Goal: Information Seeking & Learning: Learn about a topic

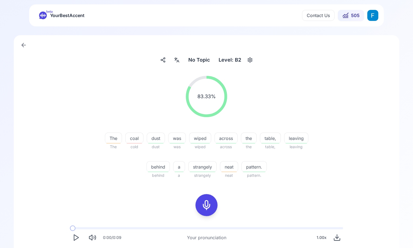
scroll to position [78, 0]
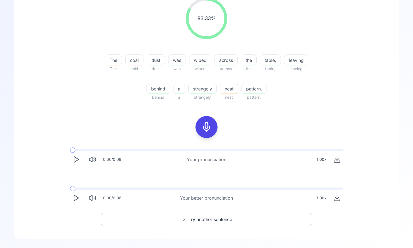
click at [74, 197] on polygon "Play" at bounding box center [76, 198] width 4 height 6
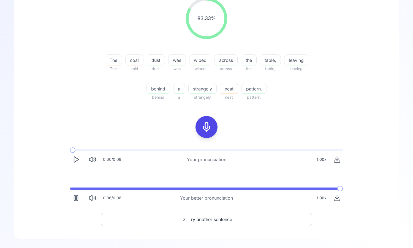
click at [78, 158] on icon "Play" at bounding box center [76, 160] width 8 height 8
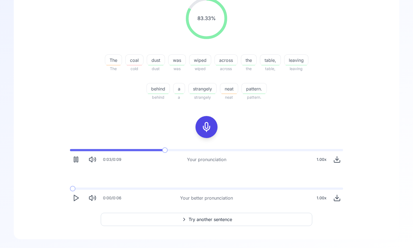
click at [78, 158] on icon "Pause" at bounding box center [76, 160] width 8 height 8
click at [74, 193] on button "Play" at bounding box center [76, 198] width 12 height 12
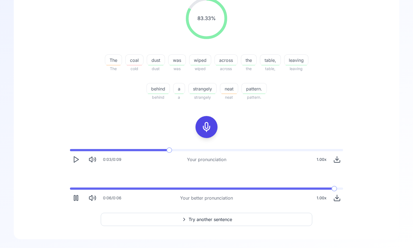
click at [202, 131] on icon at bounding box center [206, 127] width 11 height 11
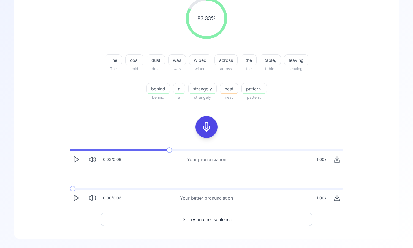
scroll to position [13, 0]
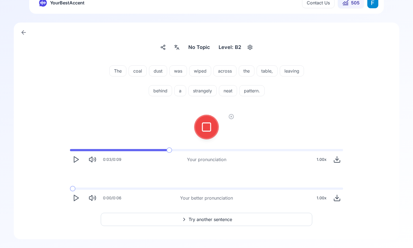
click at [210, 123] on icon at bounding box center [206, 127] width 11 height 11
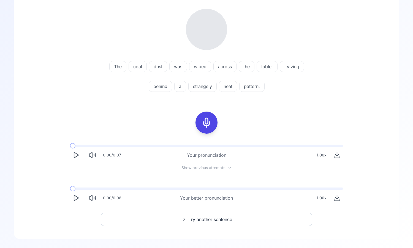
click at [80, 155] on button "Play" at bounding box center [76, 155] width 12 height 12
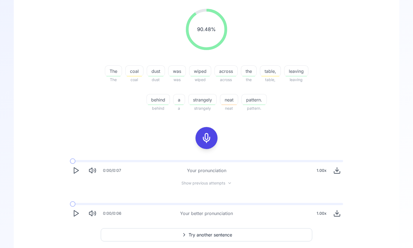
click at [78, 171] on polygon "Play" at bounding box center [76, 171] width 4 height 6
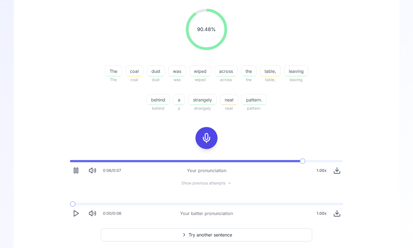
click at [74, 213] on icon "Play" at bounding box center [76, 214] width 8 height 8
click at [74, 171] on polygon "Play" at bounding box center [76, 171] width 4 height 6
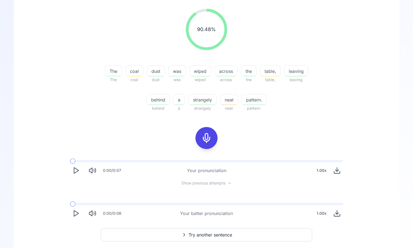
click at [74, 171] on polygon "Play" at bounding box center [76, 171] width 4 height 6
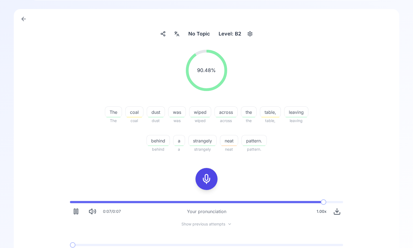
scroll to position [83, 0]
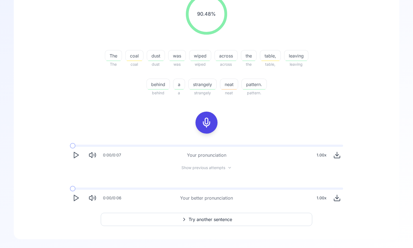
click at [218, 171] on div "0:00 / 0:07 Your pronunciation 1.00 x Show previous attempts 0:00 / 0:06 Your b…" at bounding box center [206, 174] width 352 height 68
click at [229, 169] on icon at bounding box center [229, 168] width 4 height 4
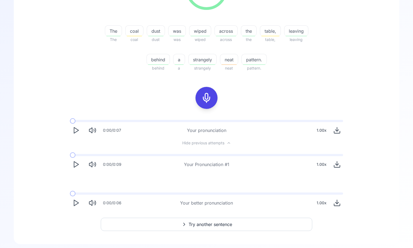
scroll to position [112, 0]
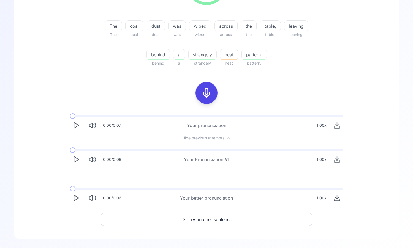
click at [76, 158] on polygon "Play" at bounding box center [76, 160] width 4 height 6
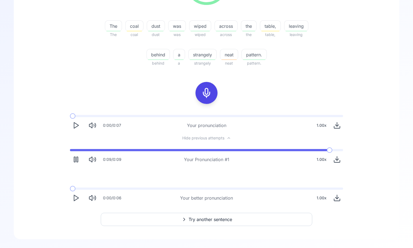
click at [74, 196] on polygon "Play" at bounding box center [76, 198] width 4 height 6
click at [77, 127] on icon "Play" at bounding box center [76, 126] width 8 height 8
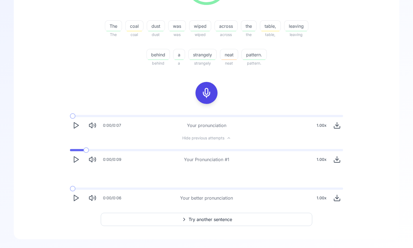
click at [83, 152] on span at bounding box center [86, 150] width 6 height 6
click at [339, 161] on icon "Download audio" at bounding box center [337, 162] width 6 height 2
click at [393, 152] on div "No Topic No Topic Level: B2 90.48 % 90.48 % The The coal coal dust dust was was…" at bounding box center [206, 81] width 385 height 316
click at [338, 123] on icon "Download audio" at bounding box center [337, 126] width 8 height 8
click at [338, 199] on icon "Download audio" at bounding box center [337, 198] width 8 height 8
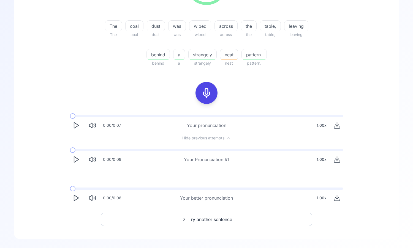
click at [74, 158] on polygon "Play" at bounding box center [76, 160] width 4 height 6
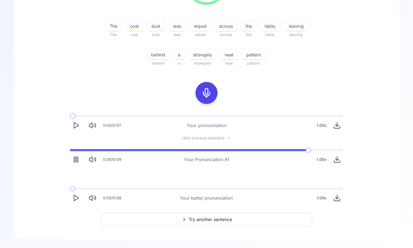
click at [74, 128] on polygon "Play" at bounding box center [76, 126] width 4 height 6
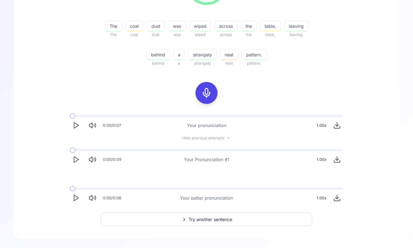
click at [78, 130] on button "Play" at bounding box center [76, 125] width 12 height 12
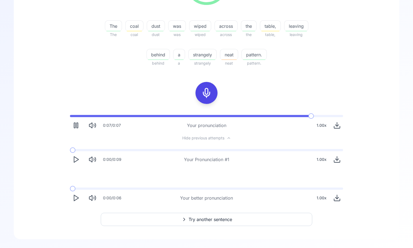
click at [77, 199] on icon "Play" at bounding box center [76, 198] width 8 height 8
drag, startPoint x: 77, startPoint y: 117, endPoint x: 57, endPoint y: 117, distance: 20.1
click at [57, 117] on div "0:07 / 0:07 Your pronunciation 1.00 x Hide previous attempts 0:00 / 0:09 Your P…" at bounding box center [206, 140] width 352 height 59
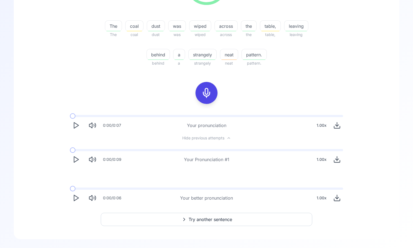
click at [70, 113] on span at bounding box center [73, 116] width 6 height 6
click at [74, 126] on polygon "Play" at bounding box center [76, 126] width 4 height 6
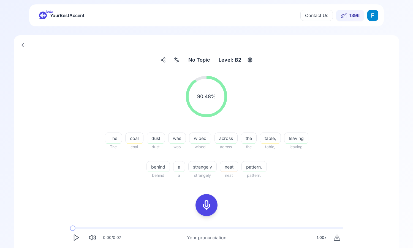
click at [45, 12] on icon at bounding box center [43, 16] width 8 height 8
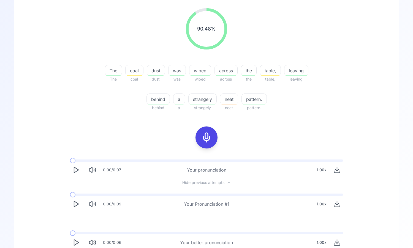
scroll to position [93, 0]
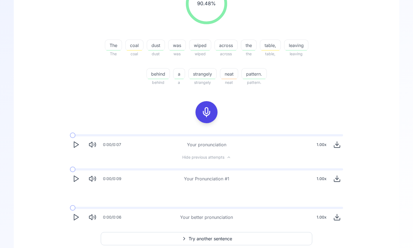
click at [77, 145] on icon "Play" at bounding box center [76, 145] width 8 height 8
click at [78, 143] on rect "Pause" at bounding box center [76, 144] width 1 height 5
click at [73, 216] on icon "Play" at bounding box center [76, 217] width 8 height 8
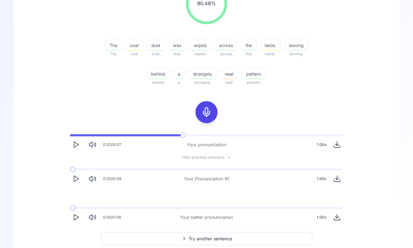
click at [76, 142] on icon "Play" at bounding box center [76, 145] width 8 height 8
click at [75, 142] on polygon "Play" at bounding box center [76, 145] width 4 height 6
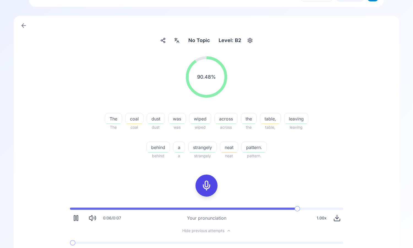
scroll to position [112, 0]
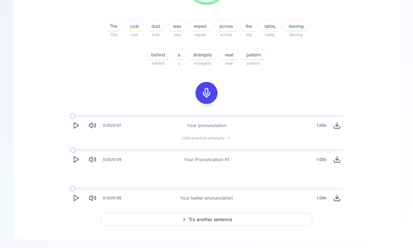
click at [77, 201] on icon "Play" at bounding box center [76, 198] width 8 height 8
click at [76, 124] on polygon "Play" at bounding box center [76, 126] width 4 height 6
click at [76, 124] on icon "Pause" at bounding box center [76, 126] width 8 height 8
click at [73, 201] on icon "Play" at bounding box center [76, 198] width 8 height 8
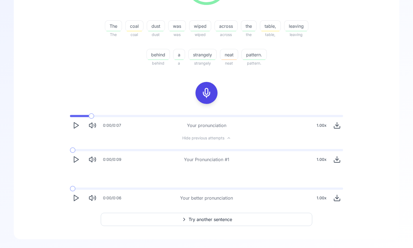
scroll to position [0, 0]
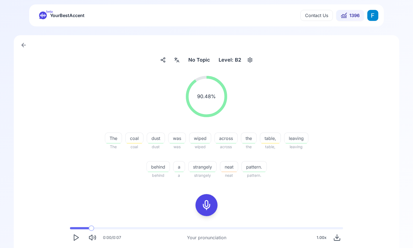
click at [26, 44] on icon at bounding box center [23, 45] width 7 height 7
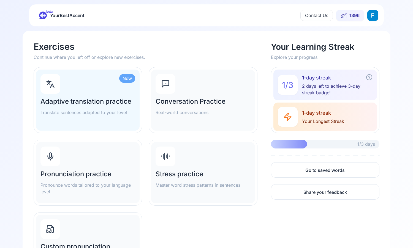
click at [369, 16] on html "beta YourBestAccent Contact Us 1396 Exercises Continue where you left off or ex…" at bounding box center [206, 124] width 413 height 248
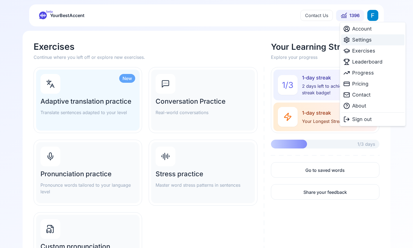
click at [374, 41] on div "Settings" at bounding box center [372, 39] width 63 height 11
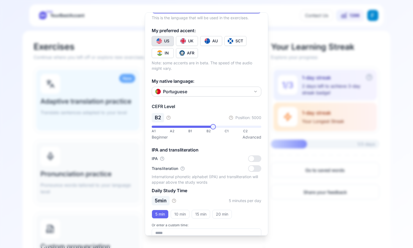
scroll to position [61, 0]
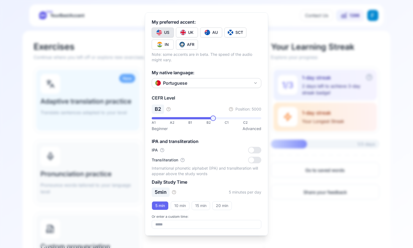
click at [256, 149] on div at bounding box center [254, 150] width 13 height 7
click at [183, 159] on icon "button" at bounding box center [182, 159] width 1 height 1
click at [183, 160] on icon "button" at bounding box center [182, 159] width 1 height 1
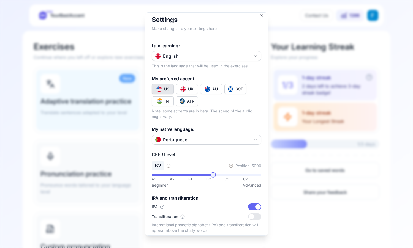
scroll to position [0, 0]
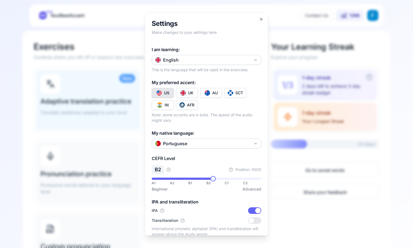
click at [166, 108] on button "IN" at bounding box center [163, 105] width 22 height 10
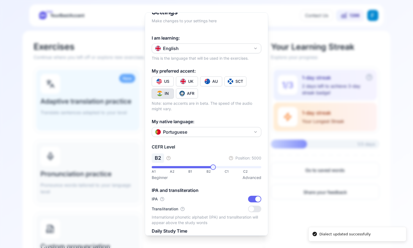
scroll to position [5, 0]
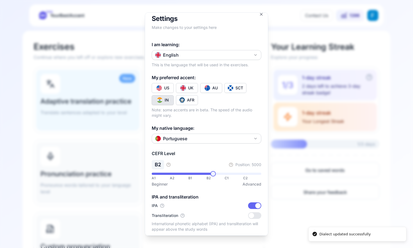
click at [260, 17] on h2 "Settings" at bounding box center [206, 18] width 109 height 9
click at [260, 12] on div at bounding box center [206, 124] width 413 height 248
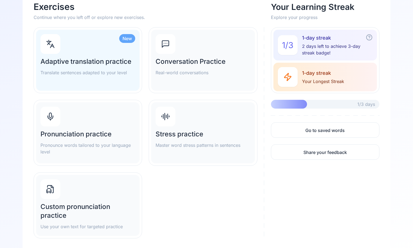
scroll to position [43, 0]
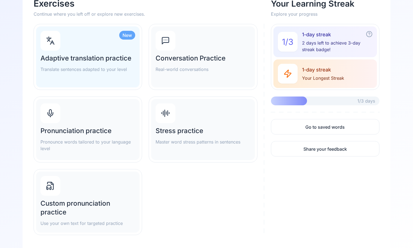
click at [104, 143] on p "Pronounce words tailored to your language level" at bounding box center [87, 145] width 95 height 13
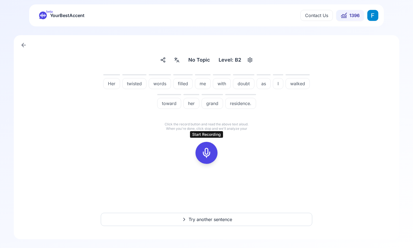
click at [201, 146] on div at bounding box center [206, 153] width 13 height 22
click at [211, 158] on icon at bounding box center [206, 152] width 11 height 11
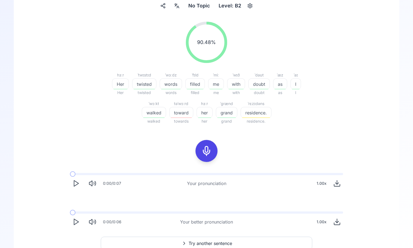
scroll to position [78, 0]
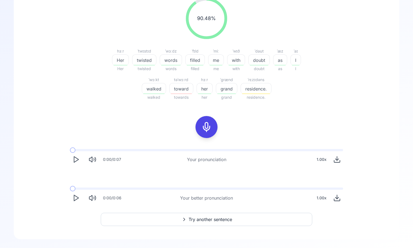
click at [72, 199] on icon "Play" at bounding box center [76, 198] width 8 height 8
click at [333, 199] on button "Download audio" at bounding box center [337, 198] width 12 height 12
click at [75, 197] on icon "Play" at bounding box center [76, 198] width 8 height 8
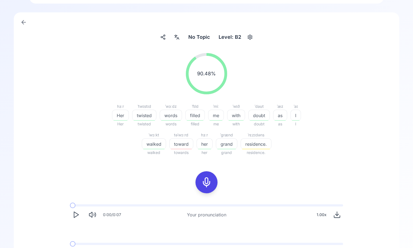
scroll to position [0, 0]
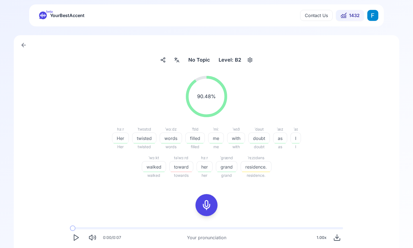
click at [61, 13] on span "YourBestAccent" at bounding box center [67, 16] width 34 height 8
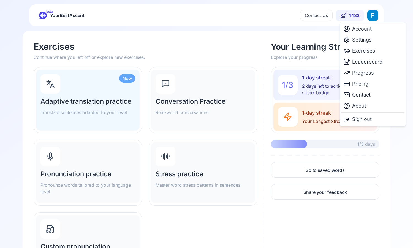
click at [371, 13] on html "beta YourBestAccent Contact Us 1432 Exercises Continue where you left off or ex…" at bounding box center [206, 124] width 413 height 248
click at [369, 36] on div "Settings" at bounding box center [372, 39] width 63 height 11
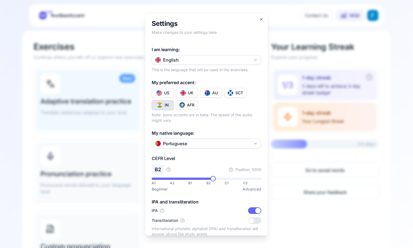
click at [189, 105] on div "AFR" at bounding box center [190, 105] width 7 height 6
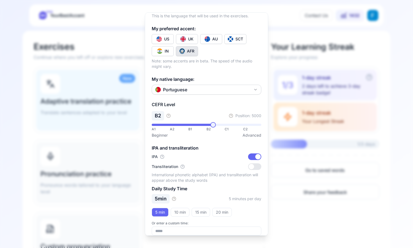
scroll to position [61, 0]
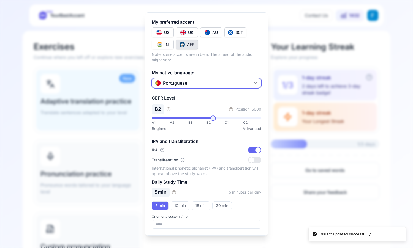
click at [232, 85] on button "Portuguese" at bounding box center [206, 83] width 109 height 10
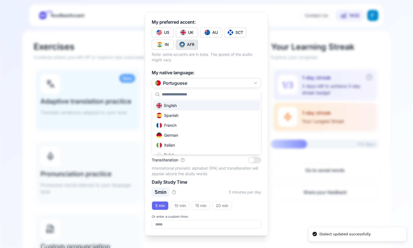
click at [233, 69] on div at bounding box center [206, 124] width 413 height 248
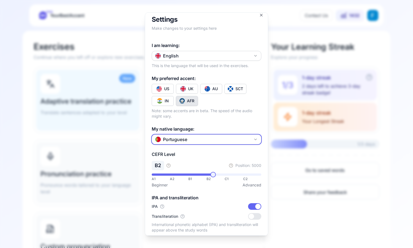
scroll to position [0, 0]
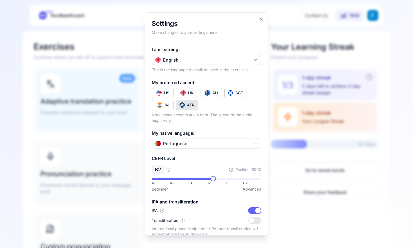
click at [262, 16] on div "**********" at bounding box center [206, 123] width 123 height 223
click at [262, 19] on icon "button" at bounding box center [261, 19] width 4 height 4
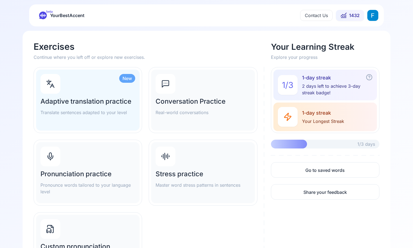
click at [115, 176] on h2 "Pronunciation practice" at bounding box center [87, 174] width 95 height 9
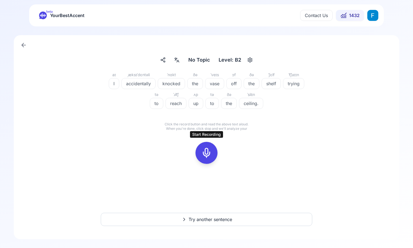
click at [210, 145] on div at bounding box center [206, 153] width 13 height 22
click at [211, 160] on div at bounding box center [206, 153] width 13 height 22
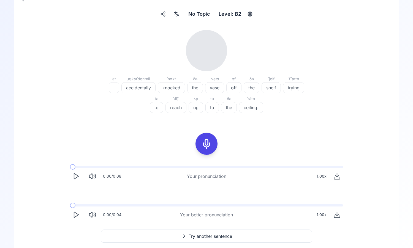
scroll to position [63, 0]
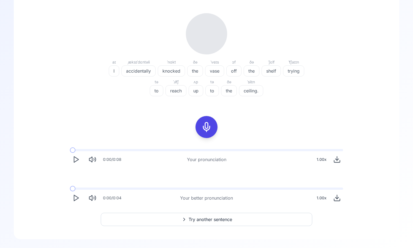
click at [72, 157] on button "Play" at bounding box center [76, 159] width 12 height 12
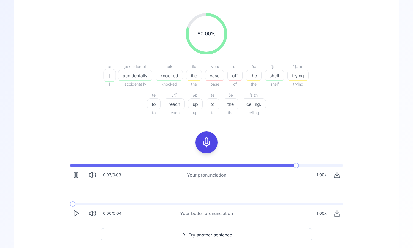
click at [78, 215] on icon "Play" at bounding box center [76, 214] width 8 height 8
click at [77, 210] on icon "Play" at bounding box center [76, 214] width 8 height 8
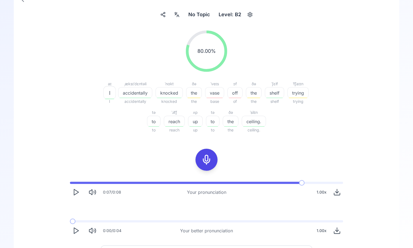
scroll to position [78, 0]
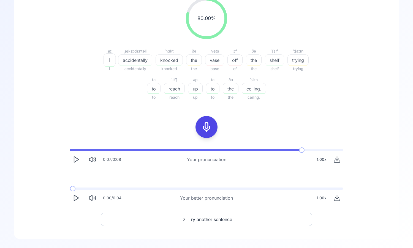
click at [76, 197] on polygon "Play" at bounding box center [76, 198] width 4 height 6
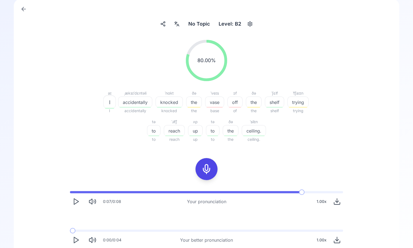
scroll to position [65, 0]
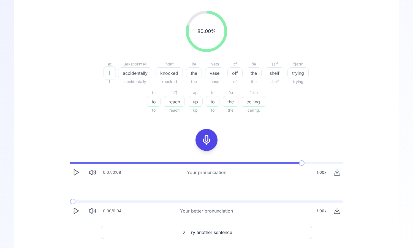
click at [336, 211] on icon "Download audio" at bounding box center [336, 211] width 3 height 2
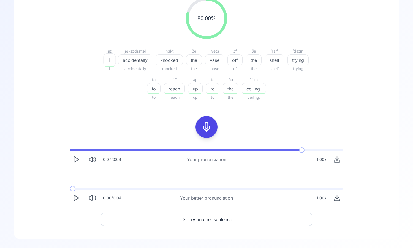
click at [271, 104] on div "80.00 % 80.00 % aɪ I I ˌæksɪˈdɛntəli accidentally accidentally ˈnɑkt knocked kn…" at bounding box center [206, 49] width 317 height 112
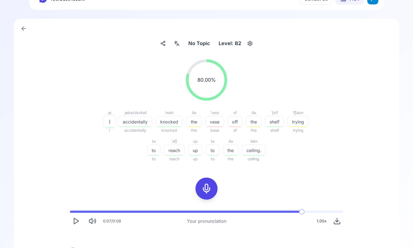
scroll to position [0, 0]
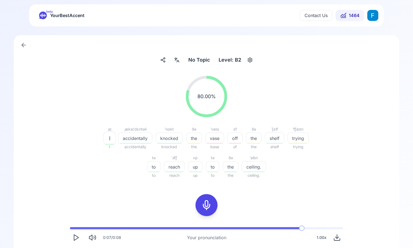
click at [72, 13] on span "YourBestAccent" at bounding box center [67, 16] width 34 height 8
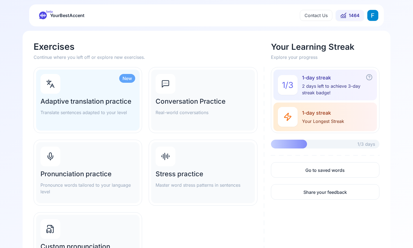
click at [372, 17] on html "beta YourBestAccent Contact Us 1464 Exercises Continue where you left off or ex…" at bounding box center [206, 124] width 413 height 248
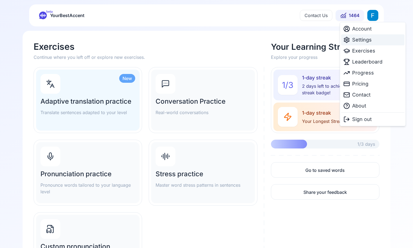
click at [378, 40] on div "Settings" at bounding box center [372, 39] width 63 height 11
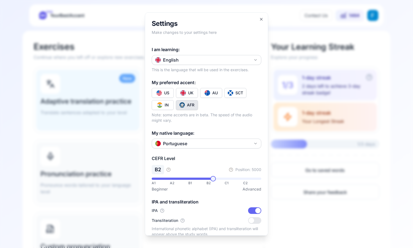
click at [166, 93] on div "US" at bounding box center [166, 93] width 5 height 6
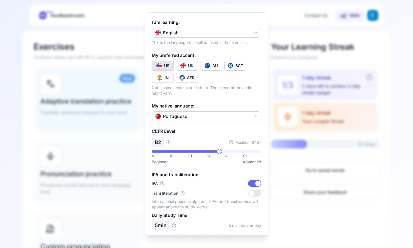
click at [222, 150] on span at bounding box center [219, 152] width 6 height 6
click at [228, 151] on span at bounding box center [227, 152] width 6 height 6
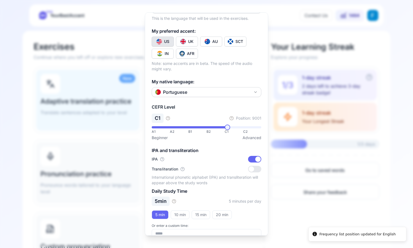
scroll to position [61, 0]
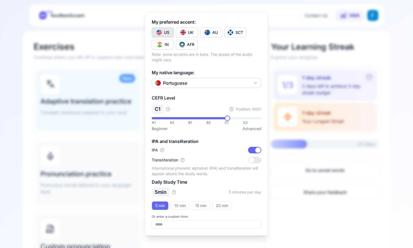
click at [223, 207] on button "20 min" at bounding box center [222, 205] width 20 height 9
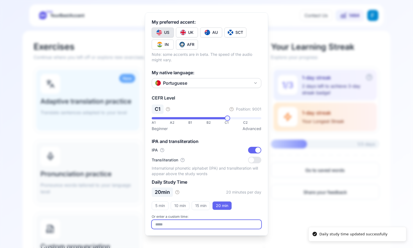
click at [203, 220] on input "number" at bounding box center [206, 224] width 109 height 9
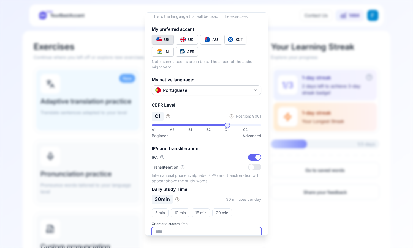
scroll to position [49, 0]
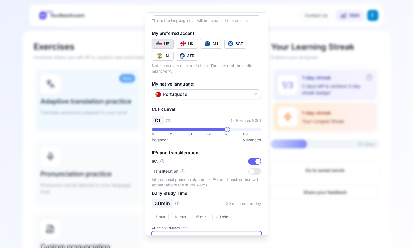
type input "**"
click at [169, 121] on icon "button" at bounding box center [168, 120] width 4 height 4
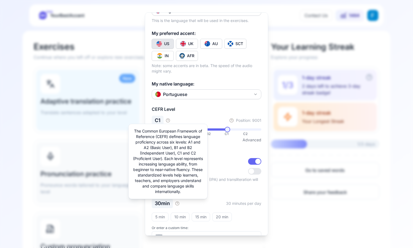
click at [169, 121] on icon "button" at bounding box center [168, 120] width 4 height 4
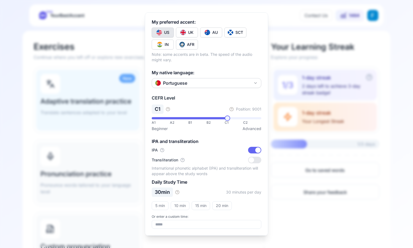
scroll to position [0, 0]
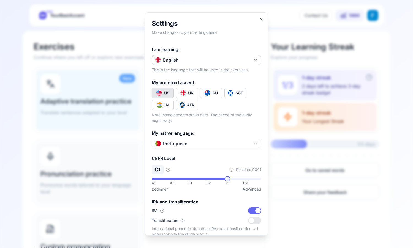
click at [259, 22] on h2 "Settings" at bounding box center [206, 23] width 109 height 9
click at [263, 14] on div "**********" at bounding box center [206, 123] width 123 height 223
click at [260, 16] on div "**********" at bounding box center [206, 123] width 123 height 223
click at [260, 18] on icon "button" at bounding box center [261, 19] width 4 height 4
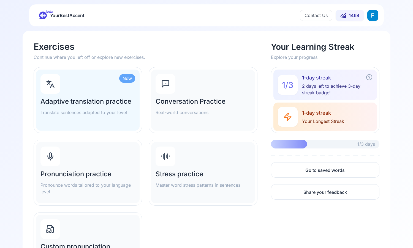
click at [112, 158] on div "Pronunciation practice Pronounce words tailored to your language level" at bounding box center [87, 172] width 103 height 61
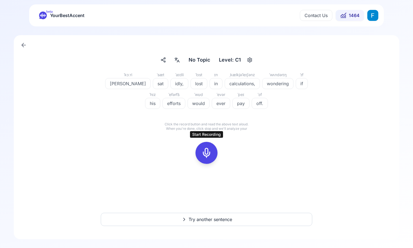
click at [211, 157] on icon at bounding box center [206, 152] width 11 height 11
click at [211, 155] on icon at bounding box center [206, 152] width 11 height 11
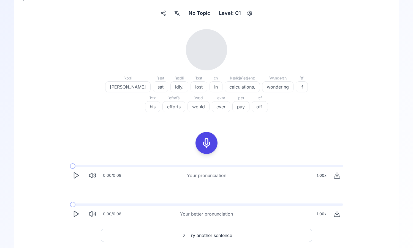
scroll to position [56, 0]
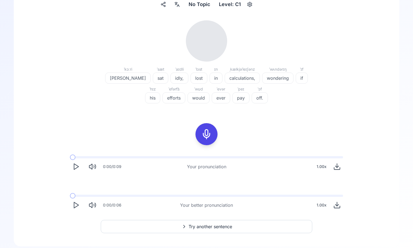
click at [75, 168] on polygon "Play" at bounding box center [76, 167] width 4 height 6
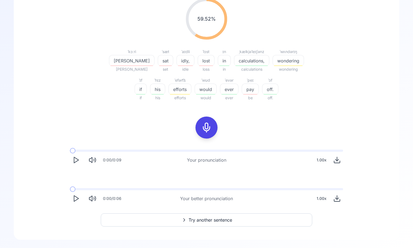
scroll to position [78, 0]
click at [78, 196] on icon "Play" at bounding box center [76, 198] width 8 height 8
click at [70, 188] on span at bounding box center [70, 189] width 0 height 2
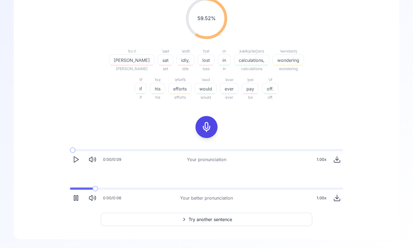
click at [75, 197] on rect "Pause" at bounding box center [74, 198] width 1 height 5
click at [97, 189] on span at bounding box center [100, 189] width 6 height 6
click at [73, 185] on div "0:00 / 0:06 Your better pronunciation 1.00 x" at bounding box center [206, 195] width 282 height 25
click at [73, 190] on span at bounding box center [76, 189] width 6 height 6
click at [75, 201] on icon "Play" at bounding box center [76, 198] width 8 height 8
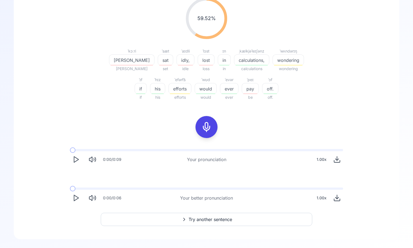
click at [75, 201] on icon "Play" at bounding box center [76, 198] width 8 height 8
click at [76, 201] on icon "Play" at bounding box center [76, 198] width 8 height 8
click at [76, 201] on icon "Pause" at bounding box center [76, 198] width 8 height 8
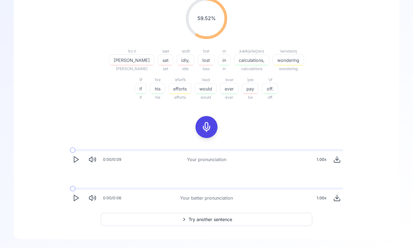
click at [70, 191] on span at bounding box center [73, 189] width 6 height 6
click at [80, 201] on button "Play" at bounding box center [76, 198] width 12 height 12
click at [80, 201] on button "Pause" at bounding box center [76, 198] width 12 height 12
drag, startPoint x: 128, startPoint y: 192, endPoint x: 76, endPoint y: 190, distance: 51.7
click at [76, 190] on div "0:01 / 0:06 Your better pronunciation 1.00 x" at bounding box center [206, 195] width 282 height 25
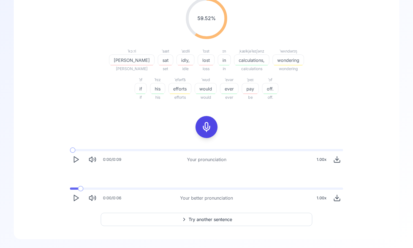
click at [78, 191] on span at bounding box center [81, 189] width 6 height 6
click at [73, 188] on span at bounding box center [76, 189] width 6 height 6
click at [75, 196] on polygon "Play" at bounding box center [76, 198] width 4 height 6
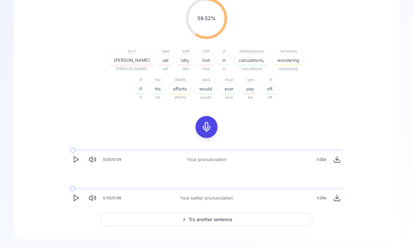
click at [75, 196] on polygon "Play" at bounding box center [76, 198] width 4 height 6
click at [206, 134] on div at bounding box center [206, 127] width 13 height 22
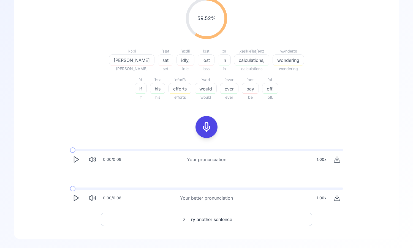
scroll to position [13, 0]
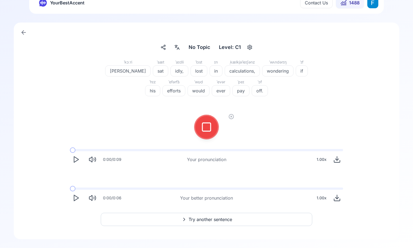
click at [204, 125] on icon at bounding box center [206, 127] width 11 height 11
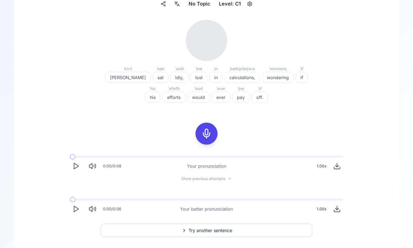
scroll to position [54, 0]
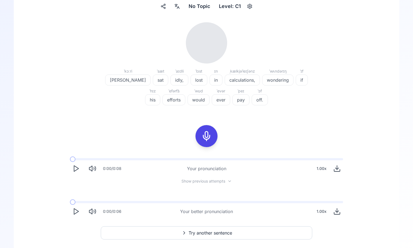
click at [75, 169] on icon "Play" at bounding box center [76, 169] width 8 height 8
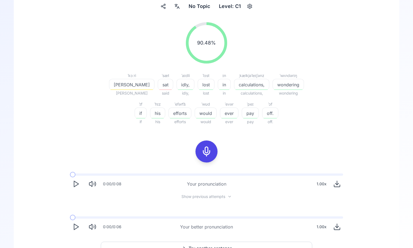
click at [78, 185] on icon "Play" at bounding box center [76, 184] width 8 height 8
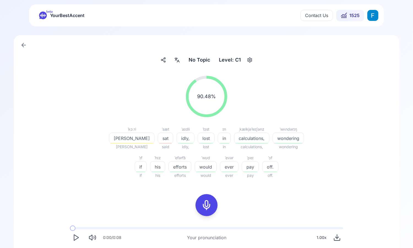
scroll to position [83, 0]
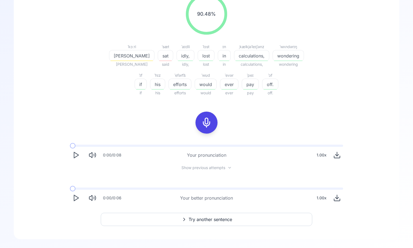
click at [211, 222] on span "Try another sentence" at bounding box center [209, 219] width 43 height 7
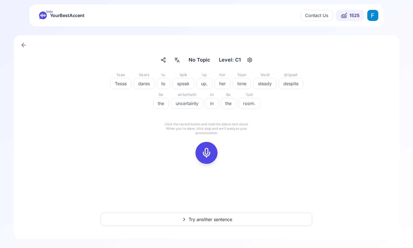
click at [202, 150] on rect at bounding box center [206, 153] width 8 height 8
click at [194, 147] on div at bounding box center [206, 153] width 25 height 25
click at [204, 151] on icon at bounding box center [206, 152] width 11 height 11
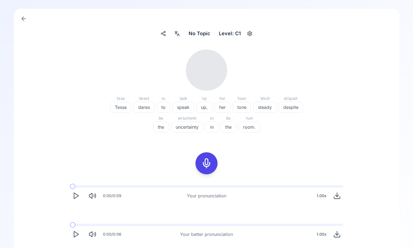
scroll to position [63, 0]
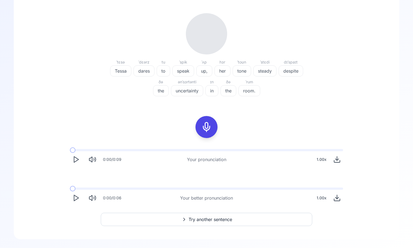
click at [78, 158] on icon "Play" at bounding box center [76, 160] width 8 height 8
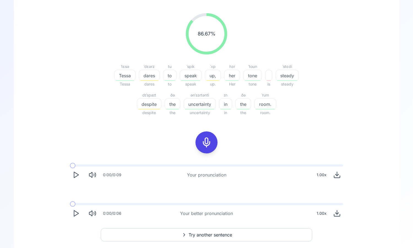
click at [78, 218] on button "Play" at bounding box center [76, 213] width 12 height 12
click at [75, 211] on polygon "Play" at bounding box center [76, 214] width 4 height 6
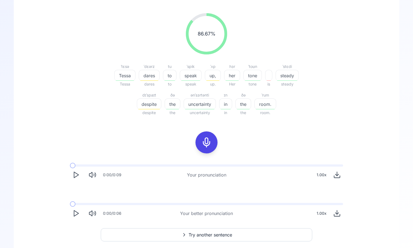
scroll to position [78, 0]
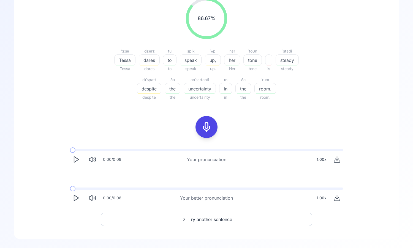
click at [186, 217] on icon at bounding box center [184, 220] width 7 height 6
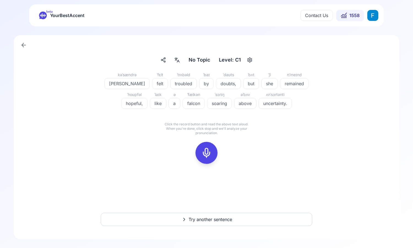
click at [209, 147] on div at bounding box center [206, 153] width 13 height 22
click at [200, 147] on div at bounding box center [206, 153] width 13 height 22
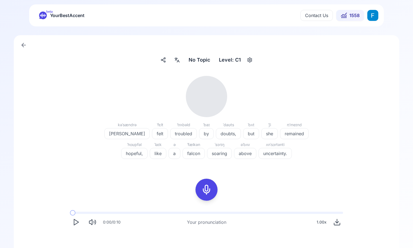
scroll to position [63, 0]
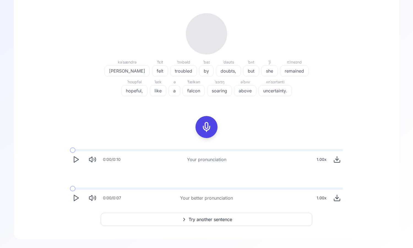
click at [75, 199] on icon "Play" at bounding box center [76, 198] width 8 height 8
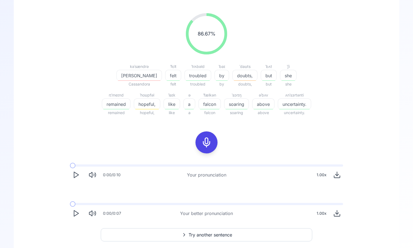
click at [76, 210] on icon "Play" at bounding box center [76, 214] width 8 height 8
click at [76, 210] on icon "Pause" at bounding box center [76, 214] width 8 height 8
click at [70, 207] on span at bounding box center [73, 204] width 6 height 6
click at [75, 212] on icon "Play" at bounding box center [76, 214] width 8 height 8
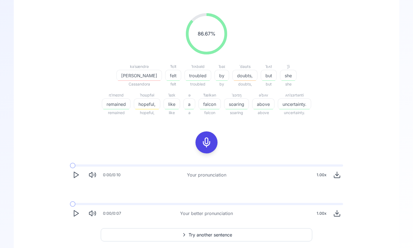
click at [75, 212] on icon "Play" at bounding box center [76, 214] width 8 height 8
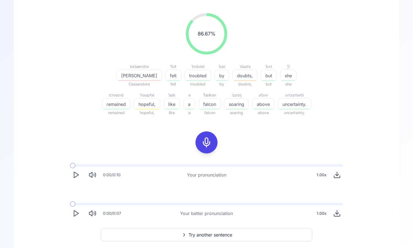
click at [74, 212] on icon "Play" at bounding box center [76, 214] width 8 height 8
click at [196, 146] on div at bounding box center [206, 142] width 44 height 35
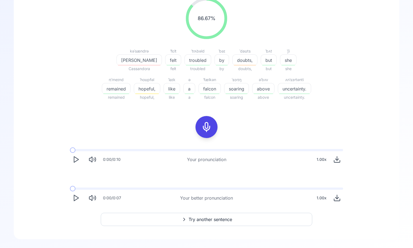
click at [208, 131] on rect at bounding box center [206, 127] width 8 height 8
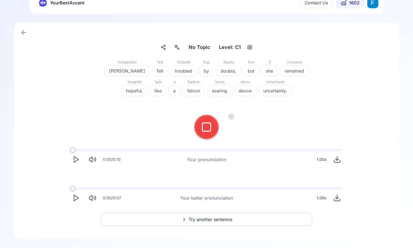
scroll to position [13, 0]
click at [199, 125] on button at bounding box center [206, 127] width 22 height 22
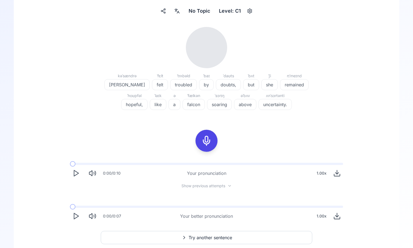
scroll to position [56, 0]
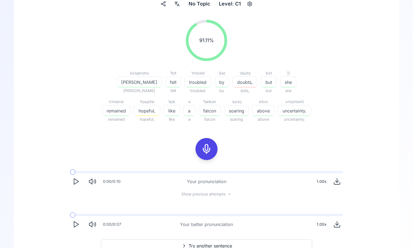
click at [75, 182] on icon "Play" at bounding box center [76, 182] width 8 height 8
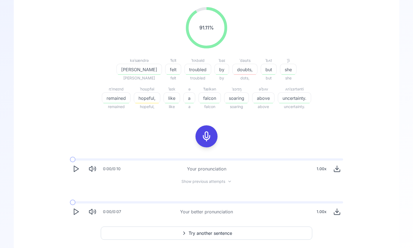
click at [77, 214] on icon "Play" at bounding box center [76, 212] width 8 height 8
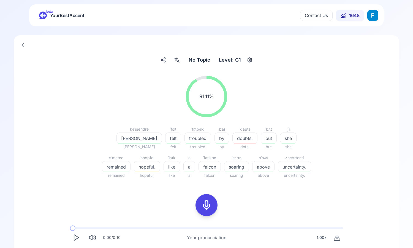
scroll to position [83, 0]
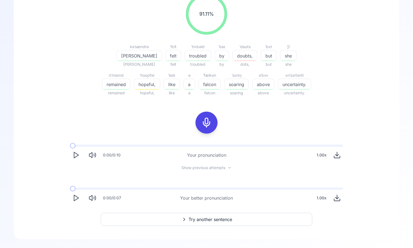
click at [77, 201] on icon "Play" at bounding box center [76, 198] width 8 height 8
click at [134, 81] on span "hopeful," at bounding box center [147, 84] width 26 height 7
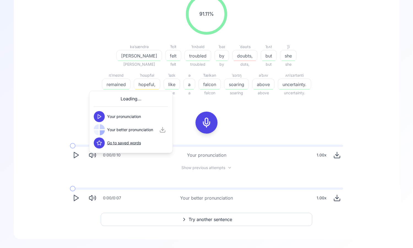
click at [100, 115] on icon at bounding box center [100, 117] width 6 height 6
click at [99, 129] on icon at bounding box center [100, 130] width 6 height 6
click at [100, 129] on icon at bounding box center [100, 130] width 6 height 6
click at [75, 199] on icon "Play" at bounding box center [76, 198] width 8 height 8
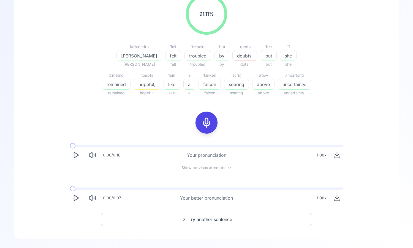
click at [201, 222] on span "Try another sentence" at bounding box center [209, 219] width 43 height 7
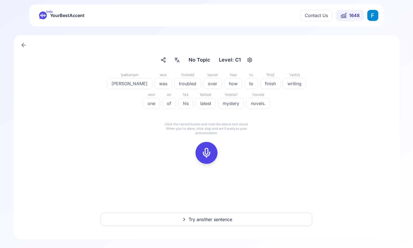
click at [205, 161] on div at bounding box center [206, 153] width 13 height 22
click at [211, 157] on icon at bounding box center [206, 152] width 11 height 11
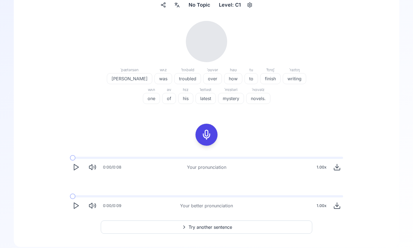
scroll to position [63, 0]
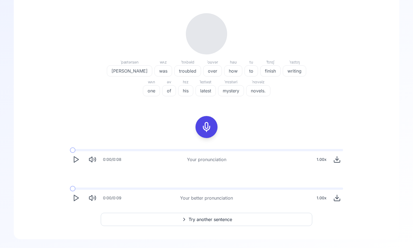
click at [75, 161] on icon "Play" at bounding box center [76, 160] width 8 height 8
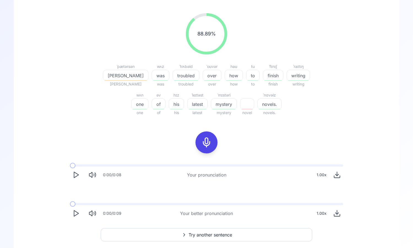
click at [75, 213] on icon "Play" at bounding box center [76, 214] width 8 height 8
click at [72, 211] on button "Play" at bounding box center [76, 213] width 12 height 12
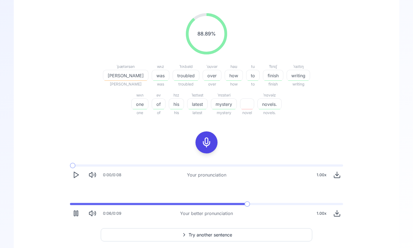
click at [72, 211] on button "Pause" at bounding box center [76, 213] width 12 height 12
click at [70, 205] on span at bounding box center [74, 204] width 8 height 2
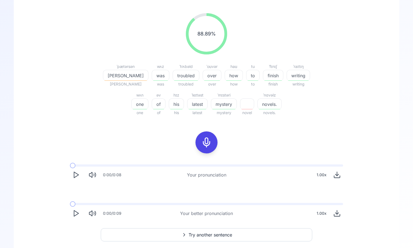
click at [75, 212] on icon "Play" at bounding box center [76, 214] width 8 height 8
click at [71, 204] on span at bounding box center [70, 204] width 1 height 2
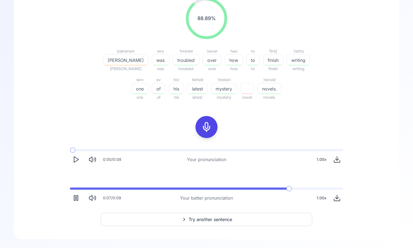
click at [131, 221] on button "Try another sentence" at bounding box center [206, 219] width 211 height 13
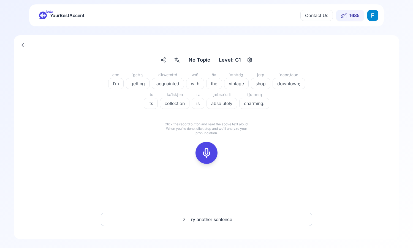
click at [250, 59] on icon "button" at bounding box center [249, 60] width 4 height 5
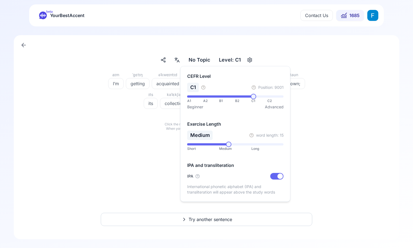
click at [298, 99] on div "aɪm I’m ˈɡɛtɪŋ getting əˈkweɪntɪd acquainted wɪθ with ðə the ˈvɪntɪdʒ vintage ʃ…" at bounding box center [206, 90] width 209 height 37
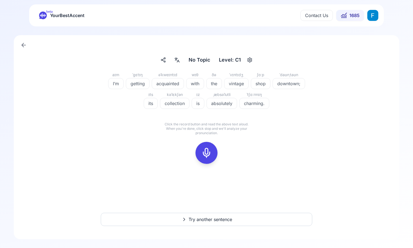
click at [206, 149] on rect at bounding box center [206, 153] width 8 height 8
click at [205, 144] on div at bounding box center [206, 153] width 13 height 22
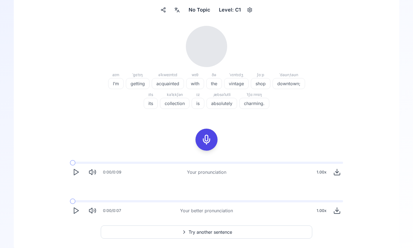
scroll to position [63, 0]
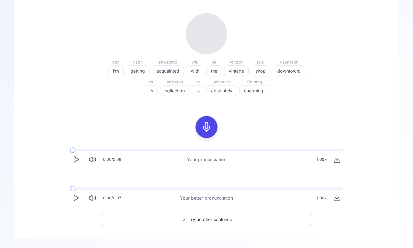
click at [73, 157] on icon "Play" at bounding box center [76, 160] width 8 height 8
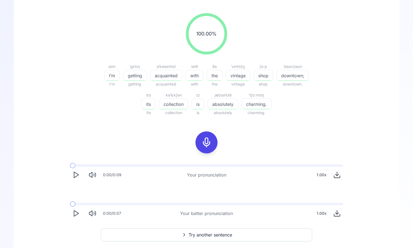
click at [77, 211] on icon "Play" at bounding box center [76, 214] width 8 height 8
drag, startPoint x: 77, startPoint y: 202, endPoint x: 63, endPoint y: 202, distance: 13.5
click at [61, 202] on div "0:00 / 0:09 Your pronunciation 1.00 x 0:01 / 0:07 Your better pronunciation 1.0…" at bounding box center [206, 192] width 352 height 64
click at [70, 205] on span at bounding box center [72, 204] width 4 height 2
click at [70, 205] on span at bounding box center [70, 204] width 1 height 2
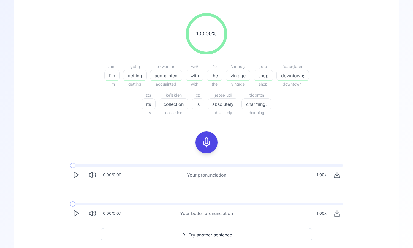
click at [77, 213] on polygon "Play" at bounding box center [76, 214] width 4 height 6
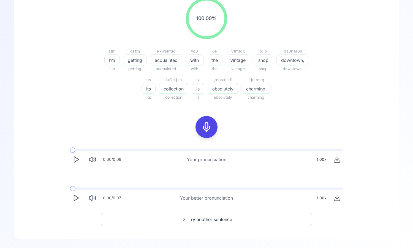
click at [76, 195] on icon "Play" at bounding box center [76, 198] width 8 height 8
click at [76, 199] on polygon "Play" at bounding box center [76, 198] width 4 height 6
click at [192, 220] on span "Try another sentence" at bounding box center [209, 219] width 43 height 7
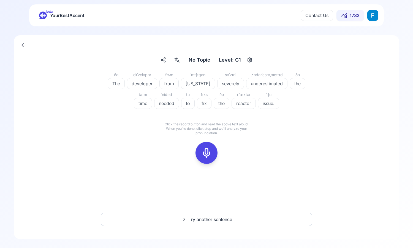
click at [205, 152] on icon at bounding box center [206, 152] width 11 height 11
click at [205, 150] on icon at bounding box center [206, 152] width 11 height 11
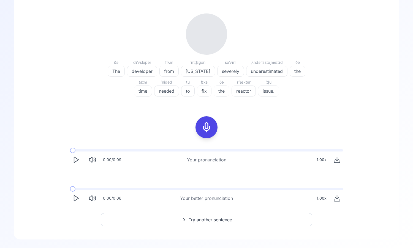
scroll to position [63, 0]
click at [76, 161] on polygon "Play" at bounding box center [76, 160] width 4 height 6
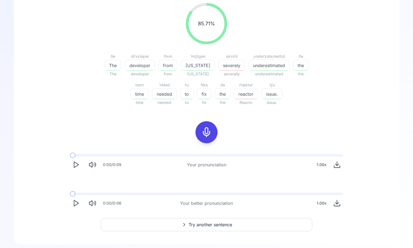
scroll to position [76, 0]
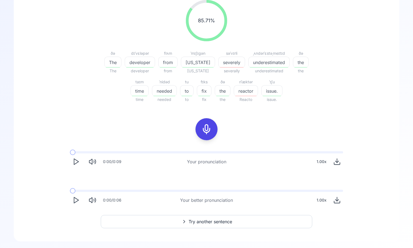
click at [78, 199] on icon "Play" at bounding box center [76, 200] width 8 height 8
click at [75, 198] on rect "Pause" at bounding box center [74, 200] width 1 height 5
click at [70, 191] on span at bounding box center [70, 191] width 0 height 2
click at [75, 204] on icon "Play" at bounding box center [76, 200] width 8 height 8
click at [75, 201] on icon "Play" at bounding box center [76, 200] width 8 height 8
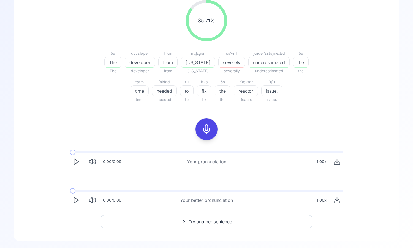
click at [75, 203] on icon "Play" at bounding box center [76, 200] width 8 height 8
click at [317, 205] on div "1.00 x" at bounding box center [321, 200] width 14 height 11
click at [307, 176] on span "0.85" at bounding box center [306, 179] width 8 height 11
click at [67, 201] on div "0:00 / 0:06 Your better pronunciation 0.85 x" at bounding box center [206, 197] width 282 height 25
click at [76, 199] on polygon "Play" at bounding box center [76, 201] width 4 height 6
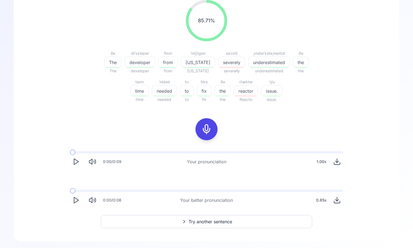
click at [76, 199] on polygon "Play" at bounding box center [76, 201] width 4 height 6
click at [138, 220] on button "Try another sentence" at bounding box center [206, 221] width 211 height 13
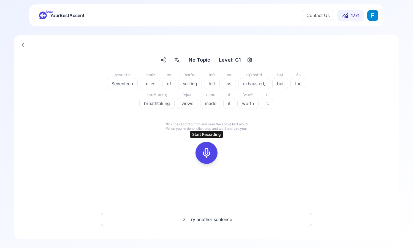
click at [201, 159] on div at bounding box center [206, 153] width 13 height 22
click at [205, 153] on icon at bounding box center [206, 152] width 11 height 11
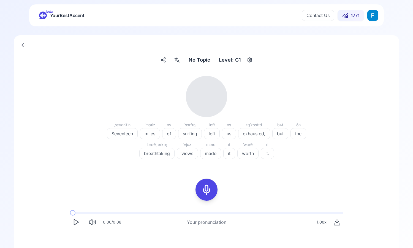
click at [73, 227] on button "Play" at bounding box center [76, 222] width 12 height 12
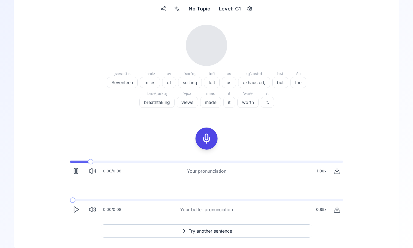
scroll to position [63, 0]
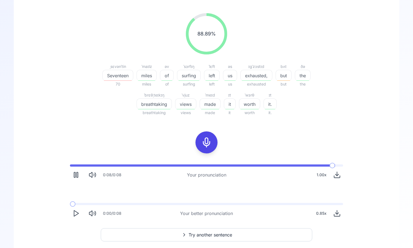
click at [74, 214] on polygon "Play" at bounding box center [76, 214] width 4 height 6
click at [76, 212] on rect "Pause" at bounding box center [76, 213] width 1 height 5
click at [99, 205] on span at bounding box center [102, 204] width 6 height 6
click at [76, 215] on icon "Play" at bounding box center [76, 214] width 8 height 8
click at [77, 212] on icon "Play" at bounding box center [76, 214] width 8 height 8
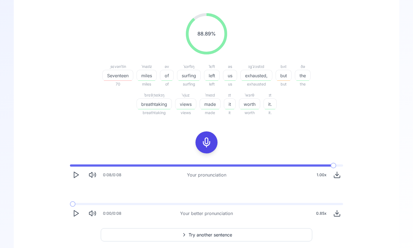
click at [74, 212] on icon "Play" at bounding box center [76, 214] width 8 height 8
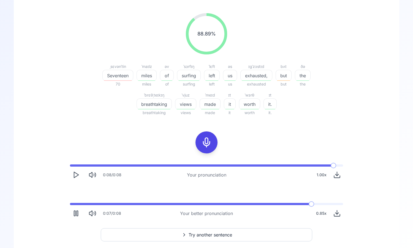
click at [315, 213] on div "0.85 x" at bounding box center [321, 213] width 15 height 11
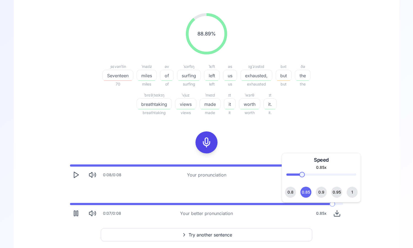
click at [337, 194] on span "0.95" at bounding box center [336, 192] width 8 height 11
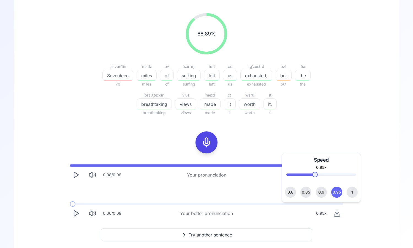
click at [315, 192] on div "0.8 0.85 0.9 0.95 1" at bounding box center [321, 192] width 70 height 11
click at [323, 193] on span "0.9" at bounding box center [321, 192] width 6 height 11
click at [271, 188] on div "0:08 / 0:08 Your pronunciation 1.00 x 0:00 / 0:08 Your better pronunciation 0.9…" at bounding box center [206, 192] width 352 height 64
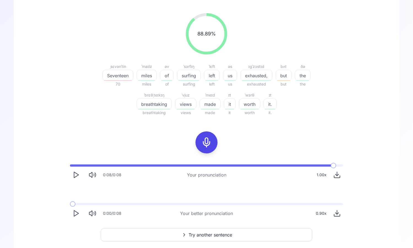
click at [78, 209] on button "Play" at bounding box center [76, 213] width 12 height 12
click at [73, 209] on button "Pause" at bounding box center [76, 213] width 12 height 12
click at [326, 212] on div "0.90 x" at bounding box center [320, 213] width 15 height 11
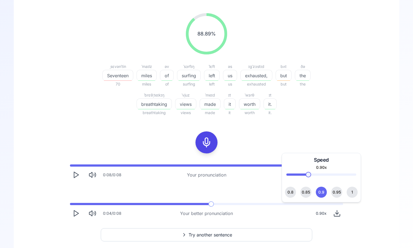
click at [351, 190] on span "1" at bounding box center [352, 192] width 2 height 11
click at [75, 212] on icon "Play" at bounding box center [76, 214] width 8 height 8
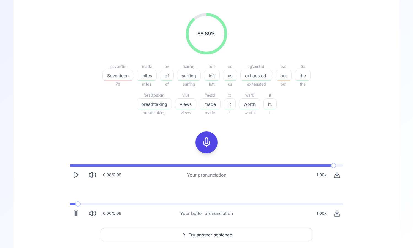
click at [70, 205] on span at bounding box center [73, 204] width 6 height 2
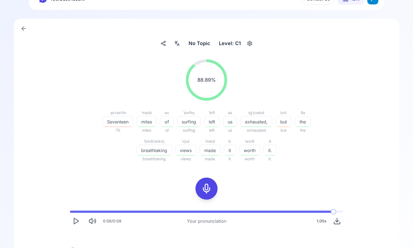
scroll to position [0, 0]
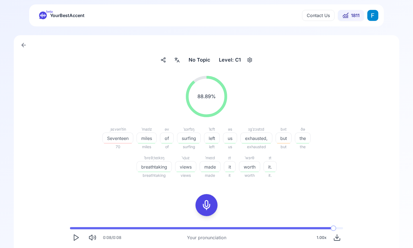
click at [51, 15] on span "YourBestAccent" at bounding box center [67, 16] width 34 height 8
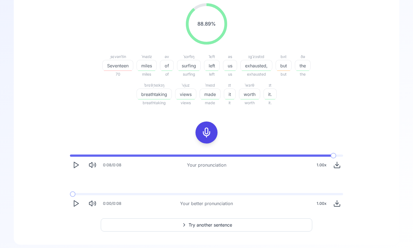
scroll to position [78, 0]
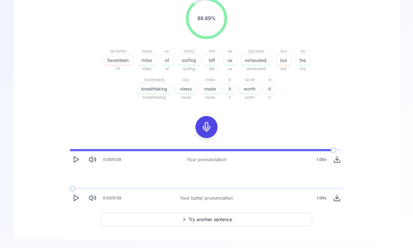
click at [196, 221] on span "Try another sentence" at bounding box center [209, 219] width 43 height 7
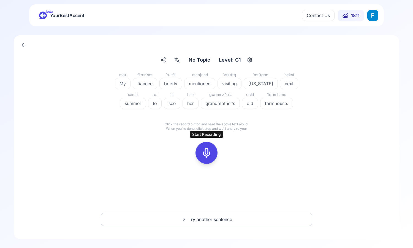
click at [209, 157] on rect at bounding box center [206, 153] width 8 height 8
click at [214, 157] on button at bounding box center [206, 153] width 22 height 22
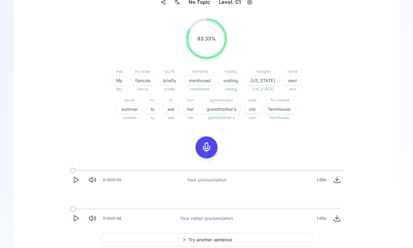
scroll to position [78, 0]
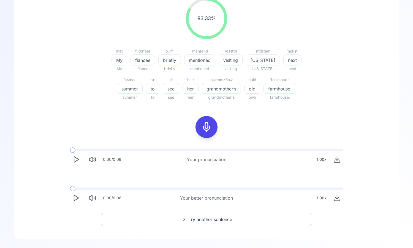
click at [74, 197] on icon "Play" at bounding box center [76, 198] width 8 height 8
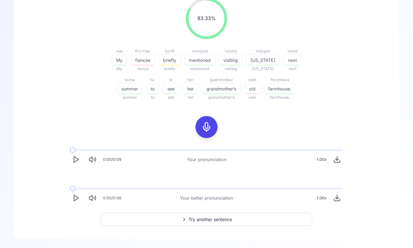
click at [74, 197] on icon "Play" at bounding box center [76, 198] width 8 height 8
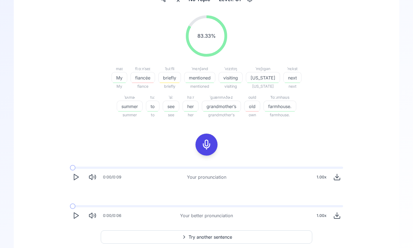
click at [206, 143] on icon at bounding box center [206, 144] width 11 height 11
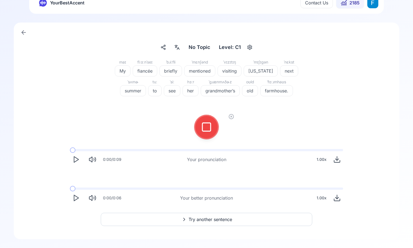
scroll to position [13, 0]
click at [208, 131] on rect at bounding box center [206, 127] width 8 height 8
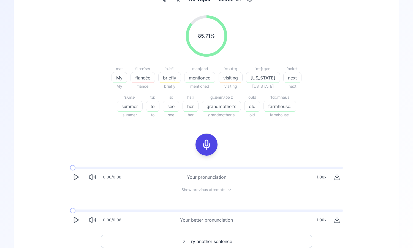
click at [75, 221] on icon "Play" at bounding box center [76, 220] width 8 height 8
click at [75, 221] on icon "Pause" at bounding box center [76, 220] width 8 height 8
click at [70, 211] on span at bounding box center [74, 211] width 8 height 2
click at [75, 218] on icon "Play" at bounding box center [76, 220] width 8 height 8
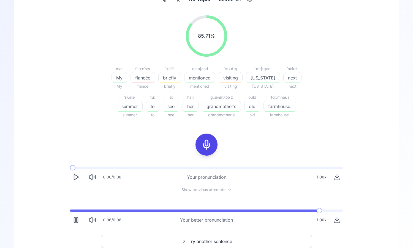
scroll to position [83, 0]
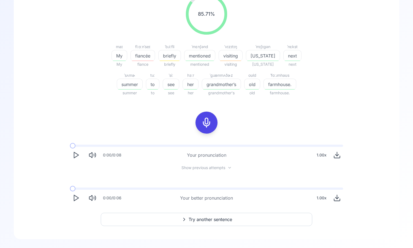
click at [175, 219] on button "Try another sentence" at bounding box center [206, 219] width 211 height 13
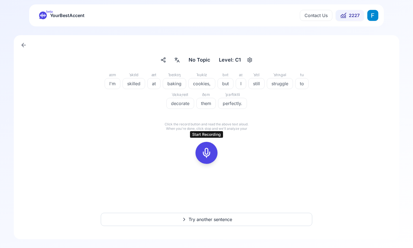
click at [207, 149] on icon at bounding box center [206, 152] width 11 height 11
click at [212, 149] on div at bounding box center [206, 153] width 13 height 22
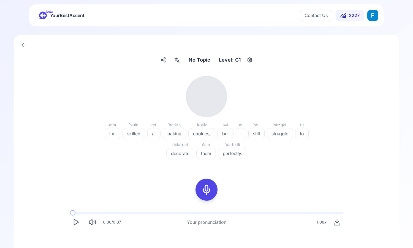
scroll to position [63, 0]
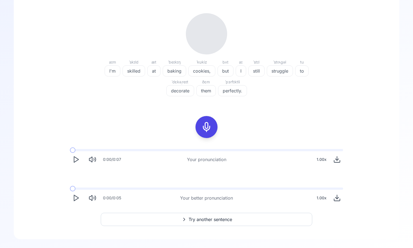
click at [72, 196] on button "Play" at bounding box center [76, 198] width 12 height 12
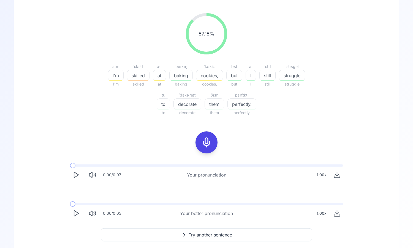
click at [76, 177] on polygon "Play" at bounding box center [76, 175] width 4 height 6
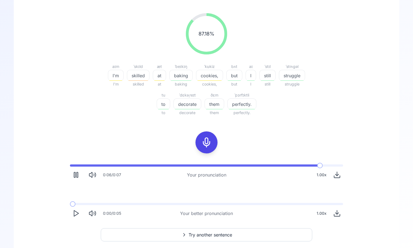
click at [74, 211] on polygon "Play" at bounding box center [76, 214] width 4 height 6
click at [202, 135] on div at bounding box center [206, 142] width 13 height 22
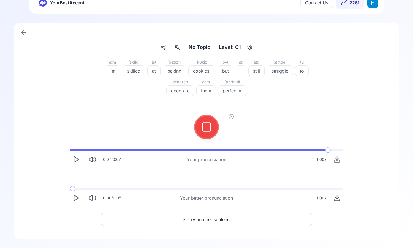
click at [199, 128] on button at bounding box center [206, 127] width 22 height 22
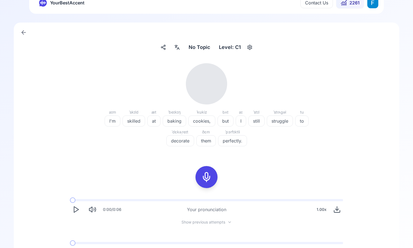
scroll to position [63, 0]
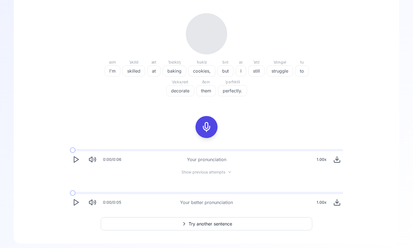
click at [78, 159] on polygon "Play" at bounding box center [76, 160] width 4 height 6
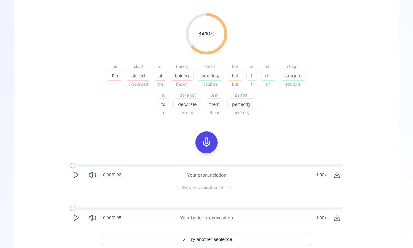
click at [74, 220] on polygon "Play" at bounding box center [76, 218] width 4 height 6
click at [176, 240] on button "Try another sentence" at bounding box center [206, 239] width 211 height 13
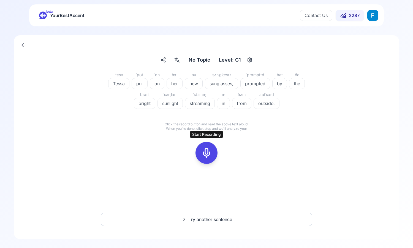
click at [210, 155] on icon at bounding box center [206, 152] width 11 height 11
click at [205, 145] on div at bounding box center [206, 153] width 13 height 22
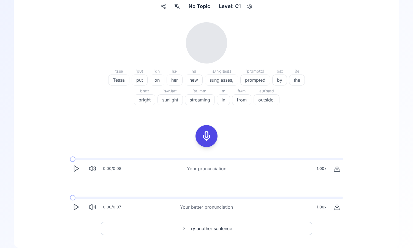
scroll to position [63, 0]
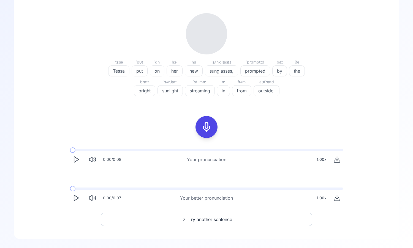
click at [73, 200] on icon "Play" at bounding box center [76, 198] width 8 height 8
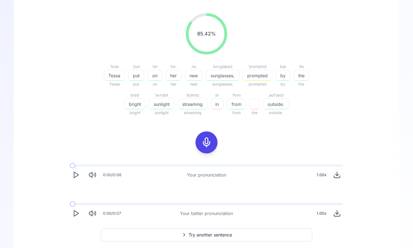
click at [74, 212] on polygon "Play" at bounding box center [76, 214] width 4 height 6
click at [73, 212] on icon "Play" at bounding box center [76, 214] width 8 height 8
click at [72, 172] on icon "Play" at bounding box center [76, 175] width 8 height 8
click at [74, 178] on icon "Play" at bounding box center [76, 175] width 8 height 8
click at [75, 174] on rect "Pause" at bounding box center [74, 174] width 1 height 5
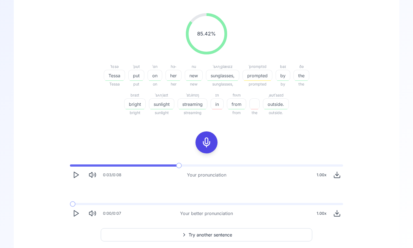
click at [75, 177] on polygon "Play" at bounding box center [76, 175] width 4 height 6
click at [79, 174] on icon "Pause" at bounding box center [76, 175] width 8 height 8
click at [79, 215] on icon "Play" at bounding box center [76, 214] width 8 height 8
click at [206, 139] on icon at bounding box center [206, 142] width 11 height 11
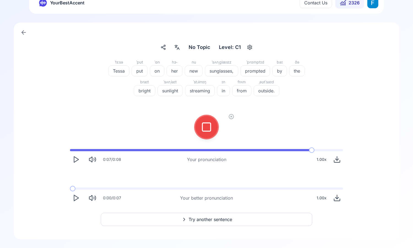
click at [231, 111] on div "ˈtɛsə Tessa ˈpʊt put ˈɑn on hɜ˞ her nu new ˈsʌnˌɡlæsɪz sunglasses, ˈprɑmptɪd pr…" at bounding box center [206, 134] width 359 height 150
click at [231, 114] on div "ˈtɛsə Tessa ˈpʊt put ˈɑn on hɜ˞ her nu new ˈsʌnˌɡlæsɪz sunglasses, ˈprɑmptɪd pr…" at bounding box center [206, 134] width 359 height 150
click at [231, 116] on icon at bounding box center [231, 116] width 1 height 1
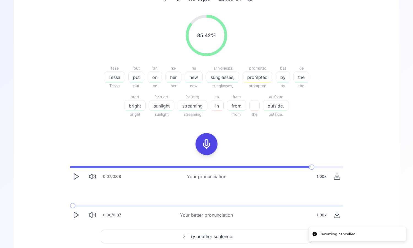
scroll to position [78, 0]
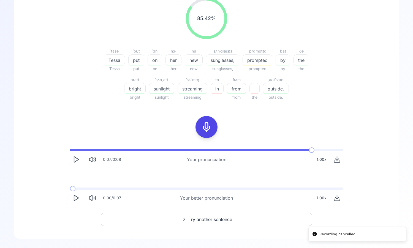
click at [207, 128] on icon at bounding box center [206, 127] width 11 height 11
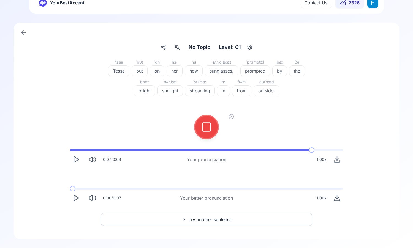
click at [206, 127] on icon at bounding box center [206, 127] width 11 height 11
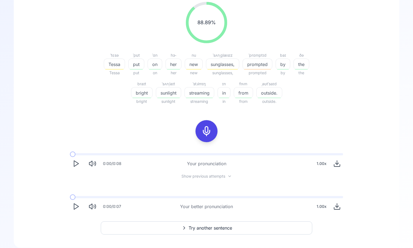
scroll to position [83, 0]
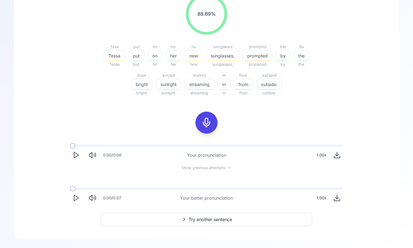
click at [79, 156] on icon "Play" at bounding box center [76, 155] width 8 height 8
click at [78, 154] on polygon "Play" at bounding box center [76, 155] width 4 height 6
click at [77, 155] on icon "Pause" at bounding box center [76, 155] width 8 height 8
click at [77, 198] on icon "Play" at bounding box center [76, 198] width 8 height 8
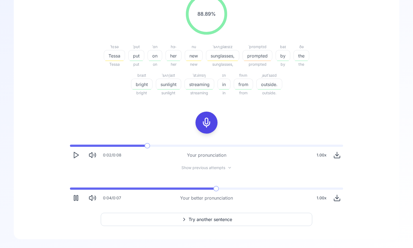
click at [77, 198] on icon "Pause" at bounding box center [76, 198] width 8 height 8
click at [70, 188] on span at bounding box center [73, 189] width 6 height 2
click at [75, 196] on icon "Play" at bounding box center [76, 198] width 8 height 8
click at [75, 198] on icon "Play" at bounding box center [76, 198] width 8 height 8
click at [155, 222] on button "Try another sentence" at bounding box center [206, 219] width 211 height 13
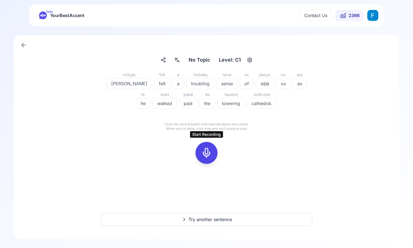
click at [206, 156] on icon at bounding box center [206, 152] width 11 height 11
click at [206, 152] on icon at bounding box center [206, 152] width 11 height 11
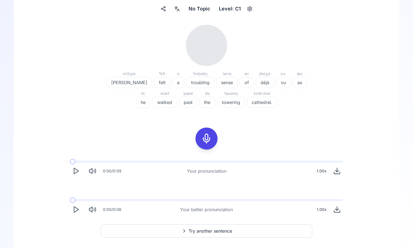
scroll to position [63, 0]
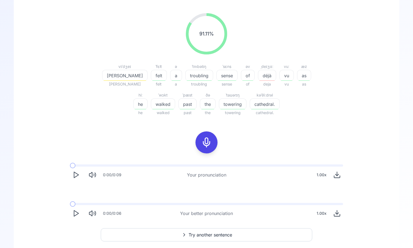
click at [76, 156] on div "91.11 % 91.11 % vɪˈdʒeɪ Vijay Vijay ˈfɛlt felt felt ə a a ˈtrʌbəlɪŋ troubling t…" at bounding box center [206, 116] width 359 height 215
click at [76, 181] on button "Play" at bounding box center [76, 175] width 12 height 12
click at [75, 176] on icon "Play" at bounding box center [76, 175] width 8 height 8
click at [75, 176] on icon "Pause" at bounding box center [76, 175] width 8 height 8
click at [74, 214] on polygon "Play" at bounding box center [76, 214] width 4 height 6
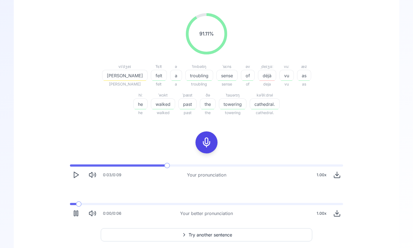
click at [70, 203] on span at bounding box center [73, 204] width 6 height 2
click at [79, 216] on icon "Pause" at bounding box center [76, 214] width 8 height 8
drag, startPoint x: 76, startPoint y: 206, endPoint x: 59, endPoint y: 206, distance: 17.3
click at [59, 206] on div "0:03 / 0:09 Your pronunciation 1.00 x 0:00 / 0:06 Your better pronunciation 1.0…" at bounding box center [206, 192] width 352 height 64
drag, startPoint x: 78, startPoint y: 202, endPoint x: 63, endPoint y: 202, distance: 14.9
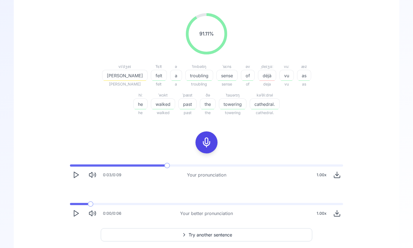
click at [66, 202] on div "0:00 / 0:06 Your better pronunciation 1.00 x" at bounding box center [206, 211] width 282 height 25
drag, startPoint x: 76, startPoint y: 205, endPoint x: 62, endPoint y: 205, distance: 14.0
click at [62, 205] on div "0:03 / 0:09 Your pronunciation 1.00 x 0:00 / 0:06 Your better pronunciation 1.0…" at bounding box center [206, 192] width 352 height 64
click at [88, 207] on span at bounding box center [91, 204] width 6 height 6
click at [75, 212] on icon "Play" at bounding box center [76, 214] width 8 height 8
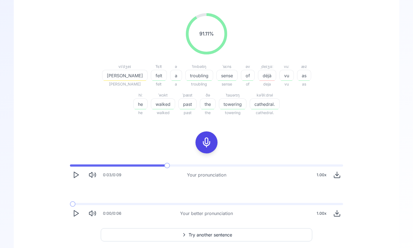
click at [76, 214] on icon "Play" at bounding box center [76, 214] width 8 height 8
click at [74, 216] on polygon "Play" at bounding box center [76, 214] width 4 height 6
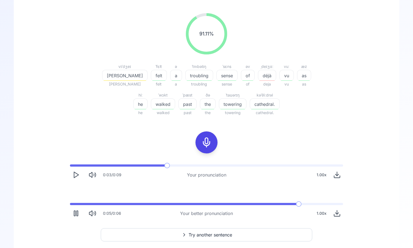
click at [74, 216] on rect "Pause" at bounding box center [74, 213] width 1 height 5
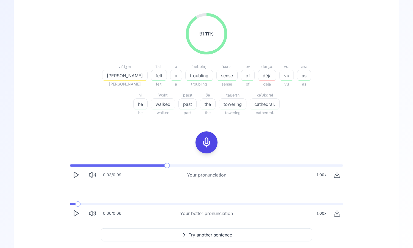
click at [70, 204] on span at bounding box center [73, 204] width 6 height 2
click at [81, 214] on button "Play" at bounding box center [76, 213] width 12 height 12
drag, startPoint x: 75, startPoint y: 202, endPoint x: 68, endPoint y: 202, distance: 6.1
click at [68, 202] on div "0:02 / 0:06 Your better pronunciation 1.00 x" at bounding box center [206, 211] width 282 height 25
click at [73, 207] on div "0:03 / 0:06 Your better pronunciation 1.00 x" at bounding box center [206, 211] width 282 height 25
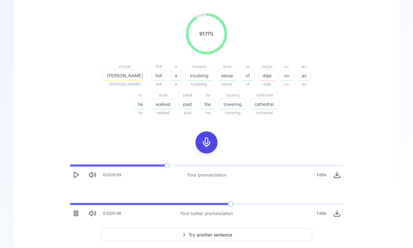
click at [75, 210] on icon "Pause" at bounding box center [76, 214] width 8 height 8
click at [70, 205] on span at bounding box center [151, 204] width 163 height 2
click at [75, 215] on polygon "Play" at bounding box center [76, 214] width 4 height 6
click at [75, 215] on rect "Pause" at bounding box center [74, 213] width 1 height 5
click at [70, 204] on span at bounding box center [71, 204] width 3 height 2
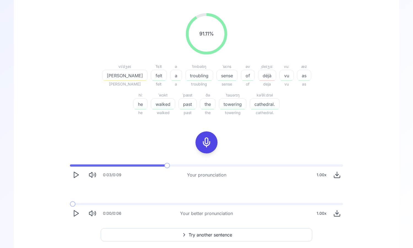
click at [73, 215] on icon "Play" at bounding box center [76, 214] width 8 height 8
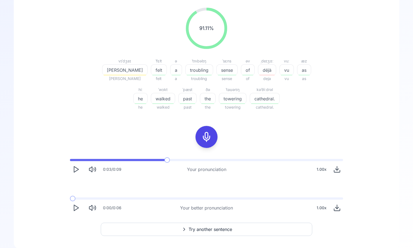
scroll to position [0, 0]
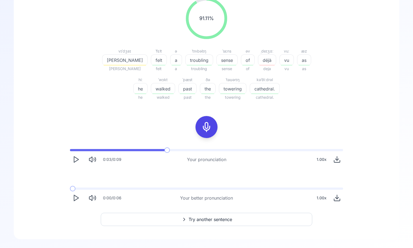
click at [210, 128] on icon at bounding box center [206, 127] width 11 height 11
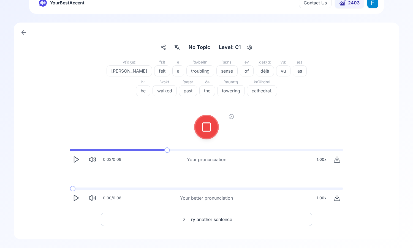
click at [212, 130] on div at bounding box center [206, 127] width 13 height 22
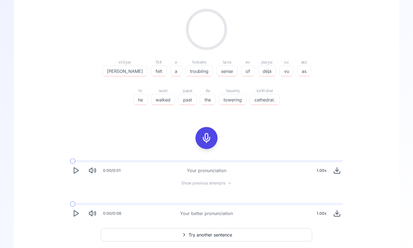
scroll to position [78, 0]
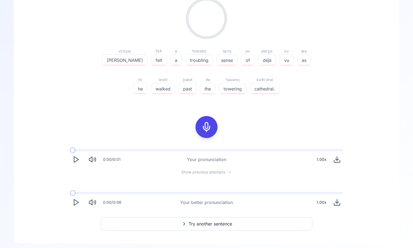
click at [213, 224] on span "Try another sentence" at bounding box center [209, 224] width 43 height 7
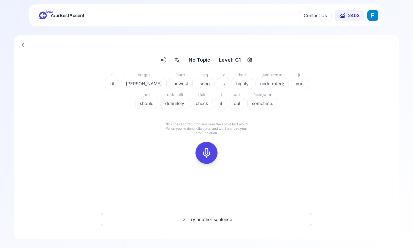
click at [208, 152] on icon at bounding box center [206, 152] width 11 height 11
click at [210, 157] on rect at bounding box center [206, 153] width 8 height 8
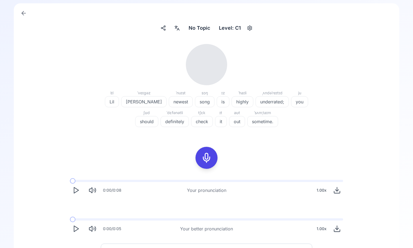
scroll to position [63, 0]
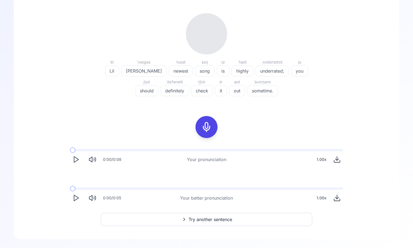
click at [73, 157] on icon "Play" at bounding box center [76, 160] width 8 height 8
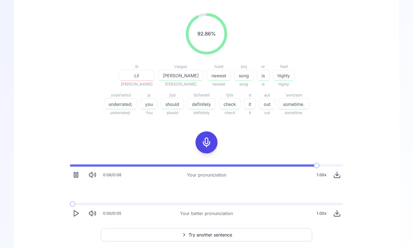
click at [73, 213] on icon "Play" at bounding box center [76, 214] width 8 height 8
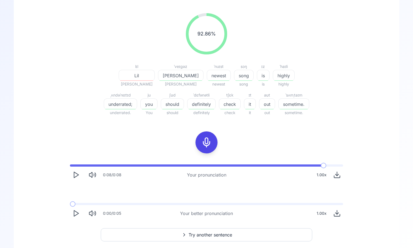
click at [73, 213] on icon "Play" at bounding box center [76, 214] width 8 height 8
click at [73, 213] on icon "Pause" at bounding box center [76, 214] width 8 height 8
click at [119, 78] on span "Lil" at bounding box center [136, 75] width 35 height 7
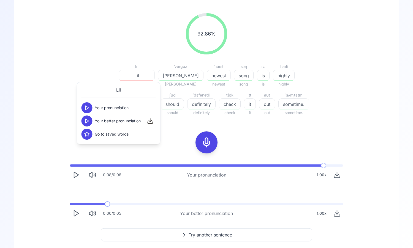
click at [89, 121] on icon at bounding box center [87, 121] width 6 height 6
click at [87, 108] on icon at bounding box center [87, 108] width 6 height 6
click at [76, 116] on div "92.86 % 92.86 % lɪl Lil Leo ˈveɪɡəz Vega's Vega's ˈnuɪst newest newest sɔŋ song…" at bounding box center [206, 65] width 317 height 112
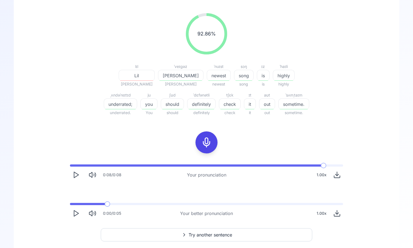
drag, startPoint x: 78, startPoint y: 206, endPoint x: 59, endPoint y: 206, distance: 18.7
click at [59, 206] on div "0:08 / 0:08 Your pronunciation 1.00 x 0:00 / 0:05 Your better pronunciation 1.0…" at bounding box center [206, 192] width 352 height 64
click at [105, 204] on span at bounding box center [108, 204] width 6 height 6
click at [75, 216] on icon "Play" at bounding box center [76, 214] width 8 height 8
click at [73, 212] on icon "Pause" at bounding box center [76, 214] width 8 height 8
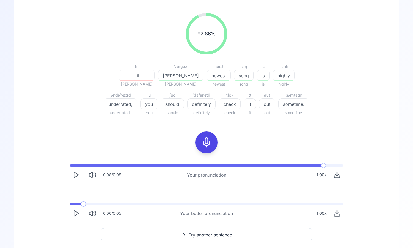
click at [70, 204] on span at bounding box center [75, 204] width 11 height 2
click at [74, 178] on icon "Play" at bounding box center [76, 175] width 8 height 8
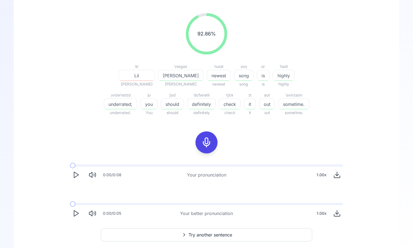
click at [74, 178] on icon "Play" at bounding box center [76, 175] width 8 height 8
click at [74, 178] on icon "Pause" at bounding box center [76, 175] width 8 height 8
click at [212, 134] on div at bounding box center [206, 142] width 13 height 22
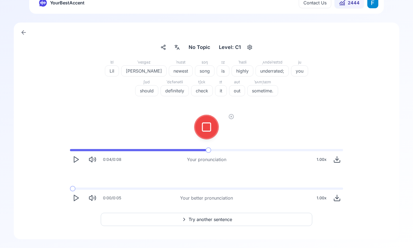
scroll to position [13, 0]
click at [213, 131] on button at bounding box center [206, 127] width 22 height 22
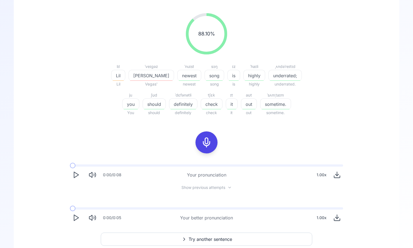
click at [78, 174] on polygon "Play" at bounding box center [76, 175] width 4 height 6
click at [78, 175] on polygon "Play" at bounding box center [76, 175] width 4 height 6
click at [78, 175] on rect "Pause" at bounding box center [76, 174] width 1 height 5
click at [78, 175] on polygon "Play" at bounding box center [76, 175] width 4 height 6
click at [70, 166] on span at bounding box center [73, 166] width 6 height 2
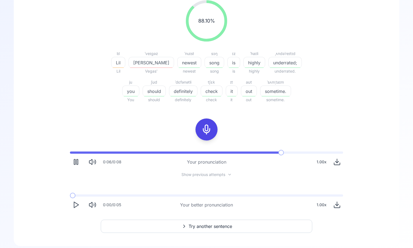
scroll to position [76, 0]
click at [75, 202] on icon "Play" at bounding box center [76, 205] width 8 height 8
click at [75, 202] on rect "Pause" at bounding box center [74, 204] width 1 height 5
drag, startPoint x: 75, startPoint y: 193, endPoint x: 71, endPoint y: 193, distance: 4.4
click at [71, 193] on div "0:01 / 0:05 Your better pronunciation 1.00 x" at bounding box center [206, 202] width 282 height 25
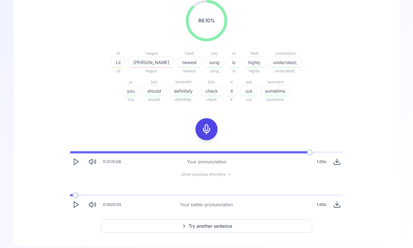
click at [70, 195] on span at bounding box center [71, 195] width 3 height 2
click at [76, 204] on polygon "Play" at bounding box center [76, 205] width 4 height 6
click at [177, 231] on button "Try another sentence" at bounding box center [206, 226] width 211 height 13
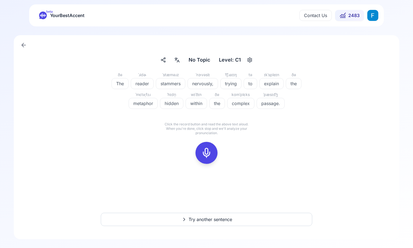
click at [203, 161] on div at bounding box center [206, 153] width 13 height 22
click at [231, 143] on icon at bounding box center [231, 143] width 6 height 6
click at [210, 155] on rect at bounding box center [206, 153] width 8 height 8
click at [210, 157] on icon at bounding box center [206, 152] width 11 height 11
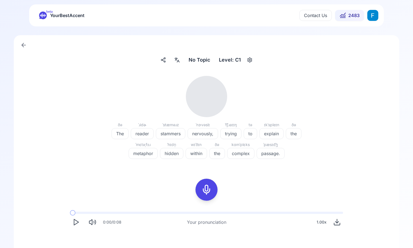
scroll to position [63, 0]
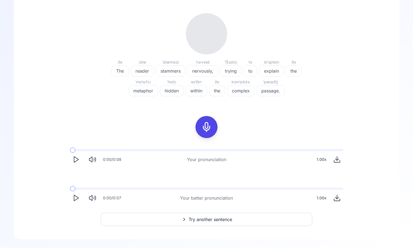
click at [77, 158] on div "ðə The ˈɹidɚ reader ˈstæməɹz stammers ˈnɝvəslɪ nervously, ˈt͡ʃɹaɪɪŋ trying tə t…" at bounding box center [206, 109] width 359 height 200
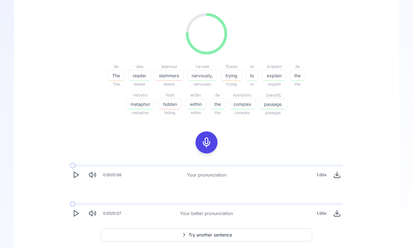
click at [77, 173] on icon "Play" at bounding box center [76, 175] width 8 height 8
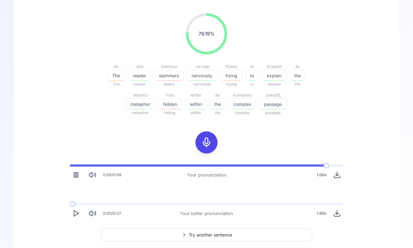
click at [75, 213] on icon "Play" at bounding box center [76, 214] width 8 height 8
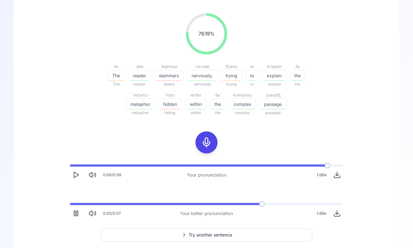
click at [75, 213] on rect "Pause" at bounding box center [74, 213] width 1 height 5
click at [78, 205] on div "0:05 / 0:07 Your better pronunciation 1.00 x" at bounding box center [206, 211] width 282 height 25
drag, startPoint x: 78, startPoint y: 202, endPoint x: 59, endPoint y: 204, distance: 19.9
click at [59, 204] on div "0:08 / 0:08 Your pronunciation 1.00 x 0:05 / 0:07 Your better pronunciation 1.0…" at bounding box center [206, 192] width 352 height 64
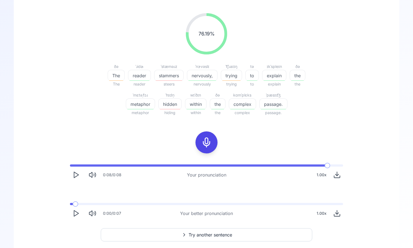
click at [70, 204] on span at bounding box center [71, 204] width 3 height 2
click at [80, 213] on icon "Play" at bounding box center [76, 214] width 8 height 8
click at [79, 212] on icon "Play" at bounding box center [76, 214] width 8 height 8
click at [79, 212] on icon "Pause" at bounding box center [76, 214] width 8 height 8
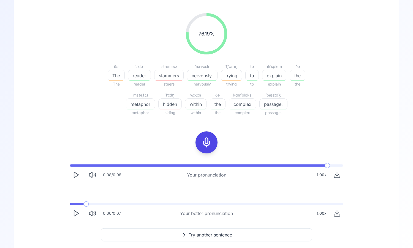
click at [70, 204] on span at bounding box center [77, 204] width 14 height 2
click at [77, 214] on icon "Play" at bounding box center [76, 214] width 8 height 8
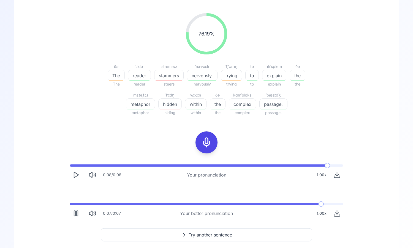
click at [207, 138] on icon at bounding box center [206, 142] width 11 height 11
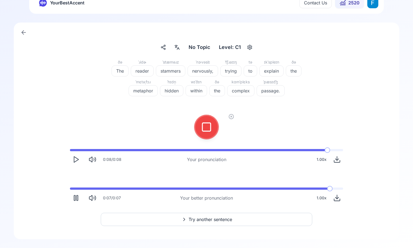
scroll to position [13, 0]
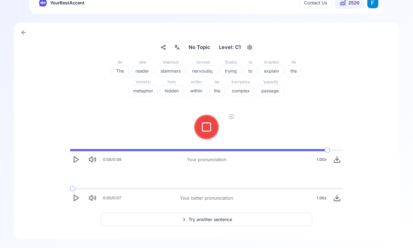
click at [203, 130] on icon at bounding box center [206, 127] width 11 height 11
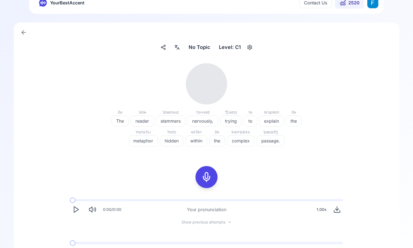
scroll to position [63, 0]
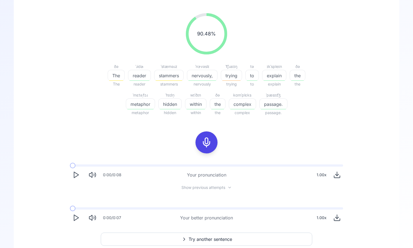
click at [75, 171] on icon "Play" at bounding box center [76, 175] width 8 height 8
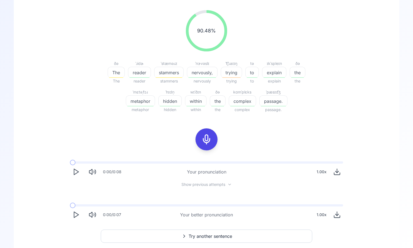
scroll to position [83, 0]
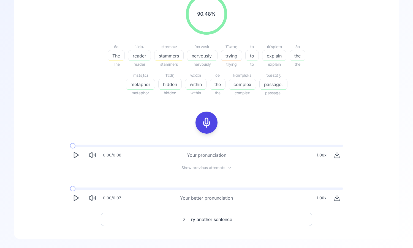
click at [71, 197] on button "Play" at bounding box center [76, 198] width 12 height 12
click at [72, 199] on icon "Play" at bounding box center [76, 198] width 8 height 8
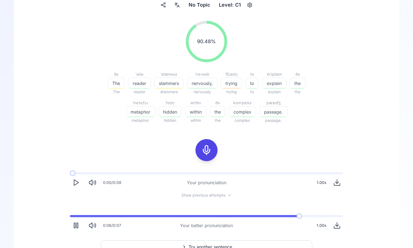
scroll to position [0, 0]
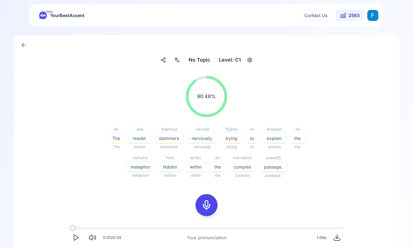
click at [176, 62] on icon at bounding box center [177, 60] width 7 height 6
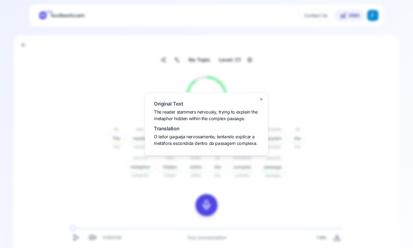
click at [185, 111] on span "The reader stammers nervously, trying to explain the metaphor hidden within the…" at bounding box center [205, 115] width 103 height 12
click at [193, 141] on span "O leitor gagueja nervosamente, tentando explicar a metáfora escondida dentro da…" at bounding box center [205, 140] width 103 height 12
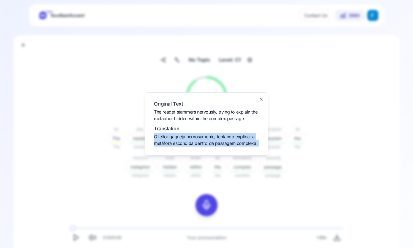
click at [193, 141] on span "O leitor gagueja nervosamente, tentando explicar a metáfora escondida dentro da…" at bounding box center [205, 140] width 103 height 12
click at [259, 98] on icon "button" at bounding box center [261, 99] width 4 height 4
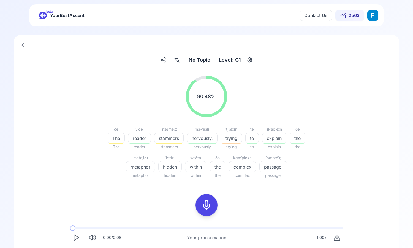
scroll to position [83, 0]
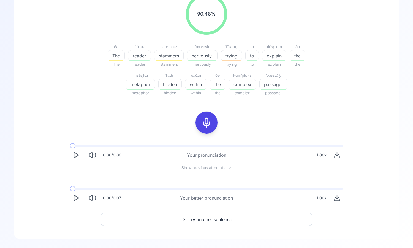
click at [78, 201] on icon "Play" at bounding box center [76, 198] width 8 height 8
click at [201, 215] on button "Try another sentence" at bounding box center [206, 219] width 211 height 13
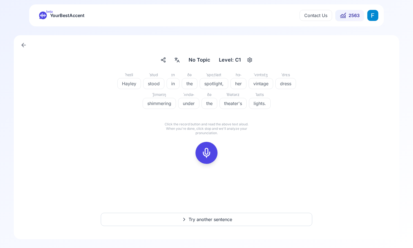
click at [178, 61] on icon at bounding box center [177, 61] width 1 height 0
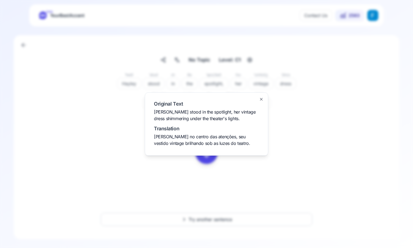
click at [259, 99] on icon "button" at bounding box center [261, 99] width 4 height 4
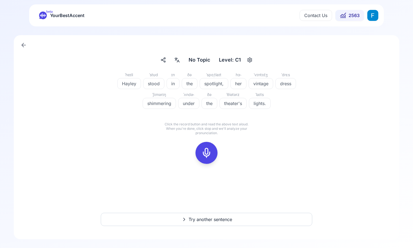
click at [204, 149] on icon at bounding box center [206, 152] width 11 height 11
click at [205, 148] on icon at bounding box center [206, 152] width 11 height 11
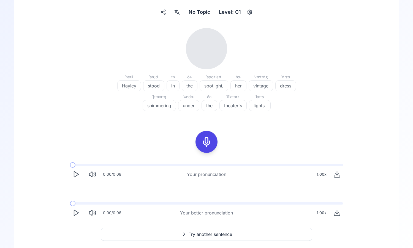
scroll to position [59, 0]
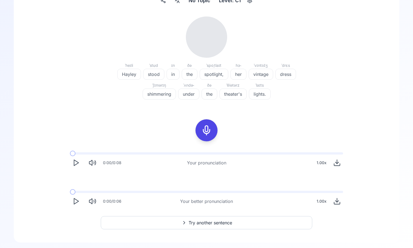
click at [77, 165] on icon "Play" at bounding box center [76, 163] width 8 height 8
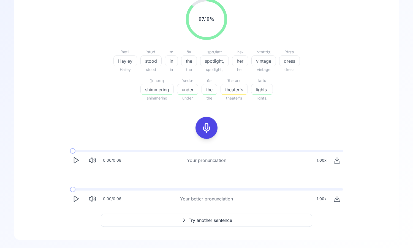
scroll to position [78, 0]
click at [72, 200] on icon "Play" at bounding box center [76, 198] width 8 height 8
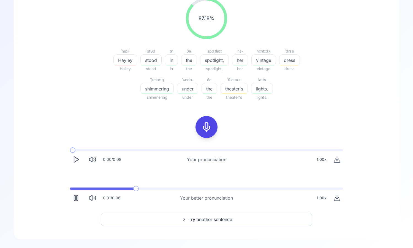
drag, startPoint x: 76, startPoint y: 190, endPoint x: 67, endPoint y: 190, distance: 8.8
click at [69, 190] on div "0:01 / 0:06 Your better pronunciation 1.00 x" at bounding box center [206, 195] width 282 height 25
click at [78, 194] on button "Play" at bounding box center [76, 198] width 12 height 12
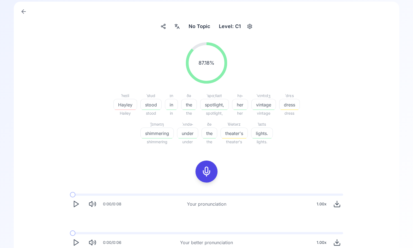
scroll to position [28, 0]
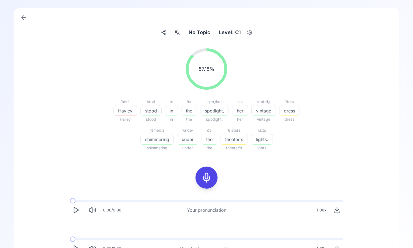
click at [179, 27] on div "No Topic No Topic Level: C1 87.18 % 87.18 % ˈheɪli Hayley Hailey ˈstʊd stood st…" at bounding box center [206, 149] width 385 height 282
click at [179, 33] on icon at bounding box center [178, 33] width 2 height 2
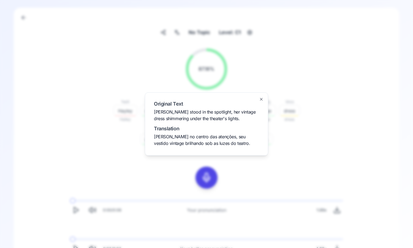
click at [261, 95] on div "Original Text Hayley stood in the spotlight, her vintage dress shimmering under…" at bounding box center [206, 123] width 123 height 63
click at [262, 100] on icon "button" at bounding box center [261, 99] width 2 height 2
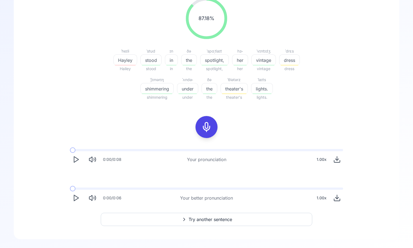
scroll to position [0, 0]
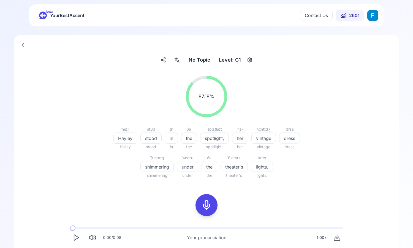
click at [56, 15] on span "YourBestAccent" at bounding box center [67, 16] width 34 height 8
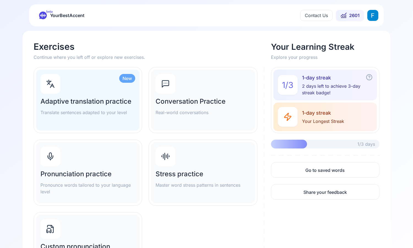
click at [374, 17] on html "beta YourBestAccent Contact Us 2601 Exercises Continue where you left off or ex…" at bounding box center [206, 124] width 413 height 248
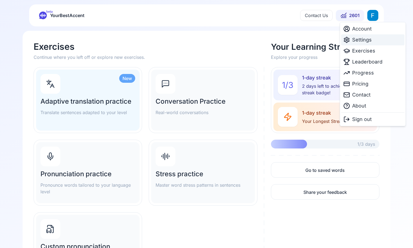
click at [361, 38] on span "Settings" at bounding box center [362, 40] width 20 height 8
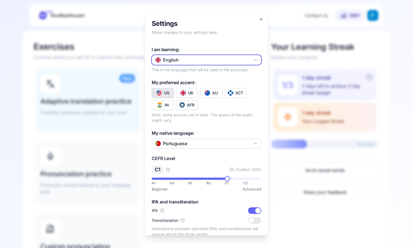
click at [221, 60] on button "English" at bounding box center [206, 60] width 109 height 10
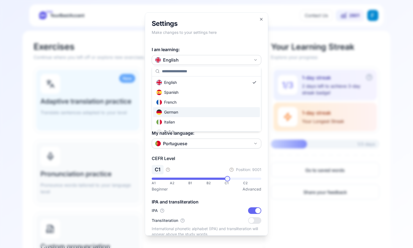
click at [209, 111] on div "German" at bounding box center [206, 112] width 107 height 10
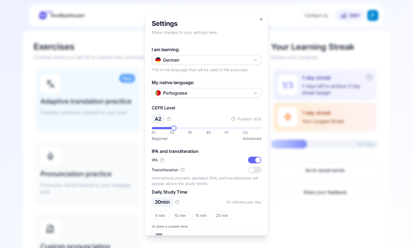
click at [172, 130] on span at bounding box center [174, 128] width 6 height 6
click at [260, 20] on icon "button" at bounding box center [261, 19] width 2 height 2
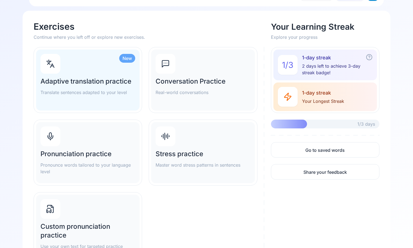
scroll to position [59, 0]
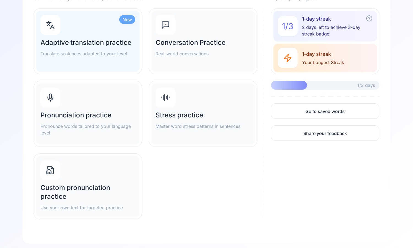
click at [102, 112] on h2 "Pronunciation practice" at bounding box center [87, 115] width 95 height 9
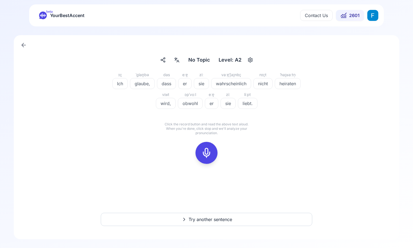
click at [195, 59] on span "No Topic" at bounding box center [198, 60] width 21 height 8
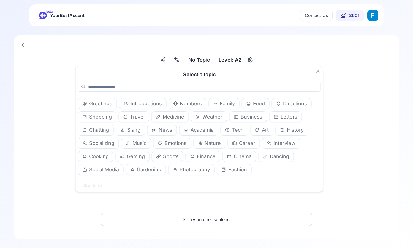
click at [145, 105] on span "Introductions" at bounding box center [145, 104] width 31 height 8
click at [317, 73] on icon at bounding box center [318, 71] width 6 height 6
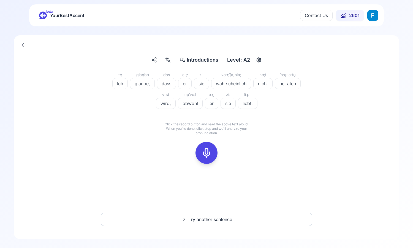
click at [201, 155] on icon at bounding box center [206, 152] width 11 height 11
click at [209, 153] on icon at bounding box center [206, 152] width 11 height 11
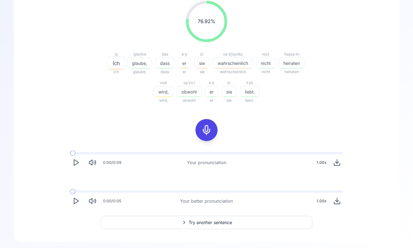
scroll to position [78, 0]
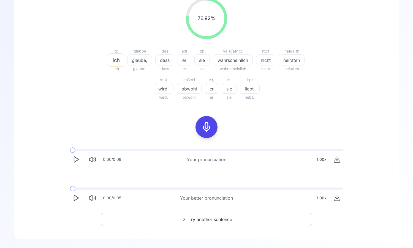
click at [73, 159] on icon "Play" at bounding box center [76, 160] width 8 height 8
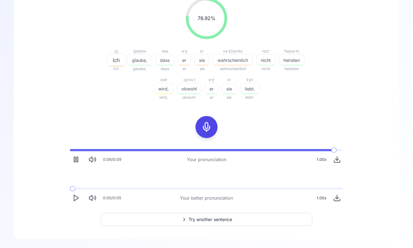
click at [75, 199] on icon "Play" at bounding box center [76, 198] width 8 height 8
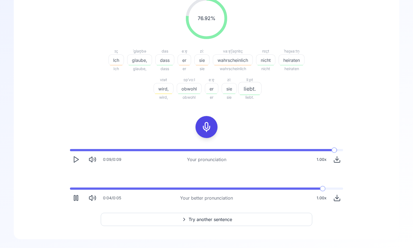
click at [323, 198] on div "1.00 x" at bounding box center [321, 198] width 14 height 11
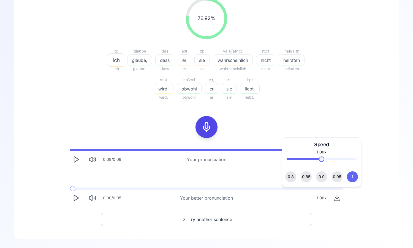
click at [294, 178] on button "0.8" at bounding box center [290, 176] width 11 height 11
click at [179, 173] on div "0:09 / 0:09 Your pronunciation 1.00 x 0:00 / 0:05 Your better pronunciation 0.8…" at bounding box center [206, 177] width 352 height 64
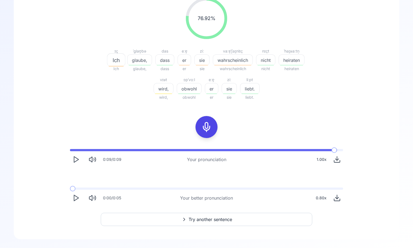
click at [75, 198] on icon "Play" at bounding box center [76, 198] width 8 height 8
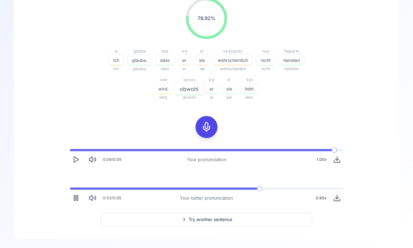
click at [75, 198] on rect "Pause" at bounding box center [74, 198] width 1 height 5
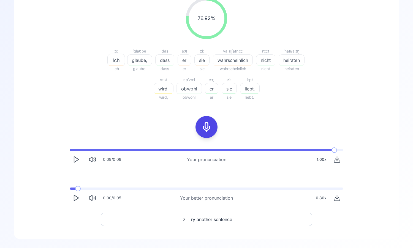
click at [70, 189] on span at bounding box center [73, 189] width 6 height 2
click at [79, 199] on icon "Play" at bounding box center [76, 198] width 8 height 8
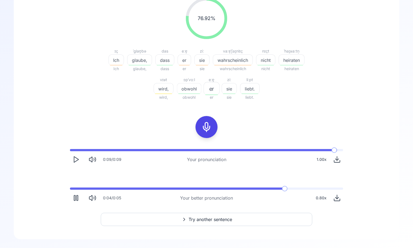
click at [77, 199] on icon "Pause" at bounding box center [76, 198] width 8 height 8
click at [201, 188] on span at bounding box center [138, 189] width 136 height 2
click at [76, 200] on polygon "Play" at bounding box center [76, 198] width 4 height 6
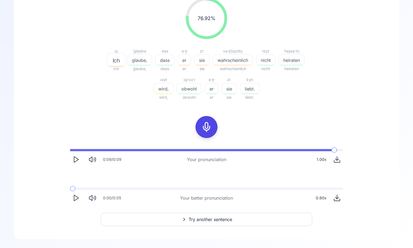
click at [76, 199] on polygon "Play" at bounding box center [76, 198] width 4 height 6
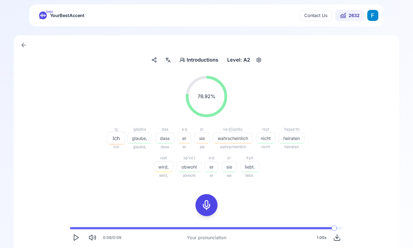
click at [54, 13] on span "YourBestAccent" at bounding box center [67, 16] width 34 height 8
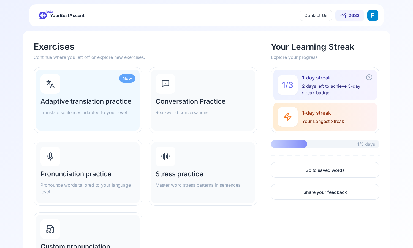
click at [367, 13] on html "beta YourBestAccent Contact Us 2632 Exercises Continue where you left off or ex…" at bounding box center [206, 124] width 413 height 248
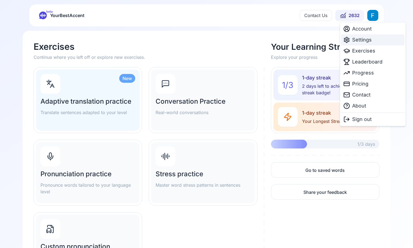
click at [363, 37] on span "Settings" at bounding box center [362, 40] width 20 height 8
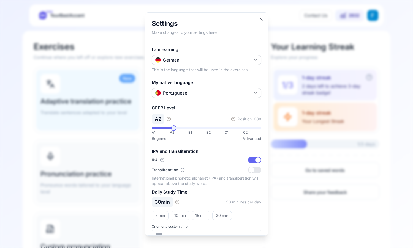
click at [219, 61] on button "German" at bounding box center [206, 60] width 109 height 10
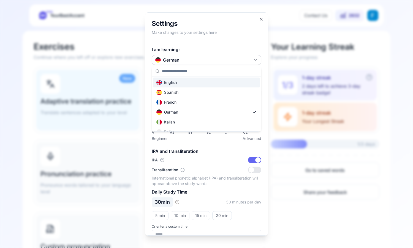
click at [185, 81] on div "English" at bounding box center [206, 83] width 107 height 10
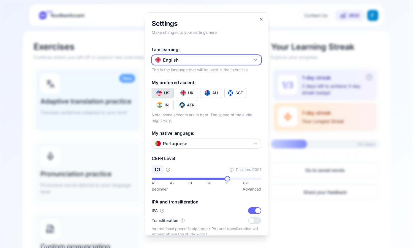
click at [191, 64] on button "English" at bounding box center [206, 60] width 109 height 10
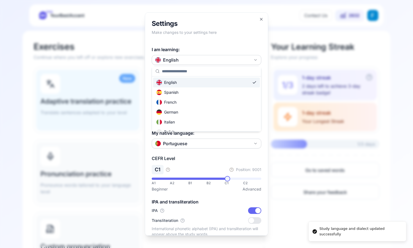
click at [203, 47] on div at bounding box center [206, 124] width 413 height 248
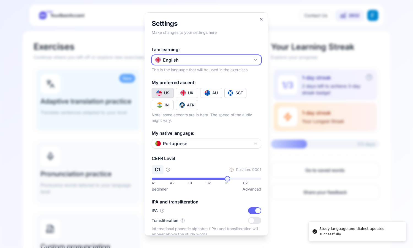
click at [205, 58] on button "English" at bounding box center [206, 60] width 109 height 10
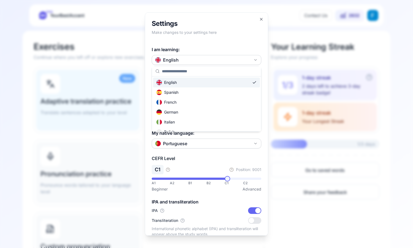
click at [246, 50] on div at bounding box center [206, 124] width 413 height 248
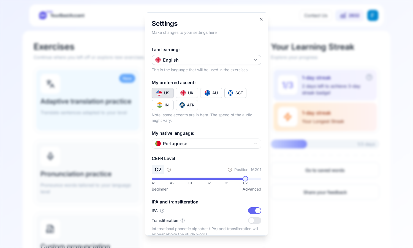
click at [247, 182] on span at bounding box center [245, 179] width 6 height 6
click at [259, 18] on icon "button" at bounding box center [261, 19] width 4 height 4
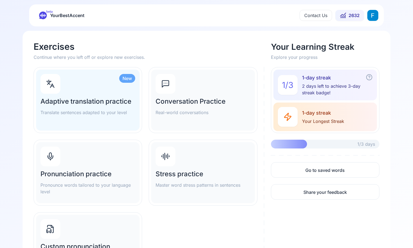
scroll to position [59, 0]
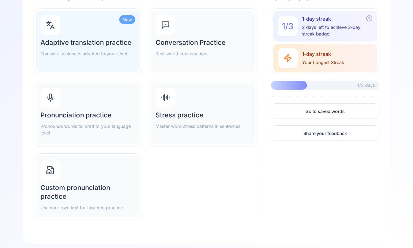
click at [124, 108] on div "Pronunciation practice Pronounce words tailored to your language level" at bounding box center [87, 113] width 103 height 61
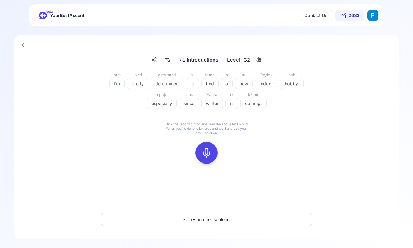
click at [207, 145] on div at bounding box center [206, 153] width 13 height 22
click at [211, 153] on icon at bounding box center [206, 152] width 11 height 11
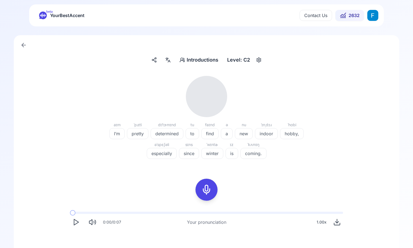
scroll to position [21, 0]
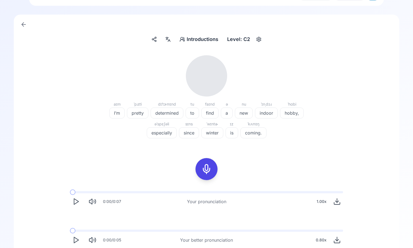
click at [80, 201] on icon "Play" at bounding box center [76, 202] width 8 height 8
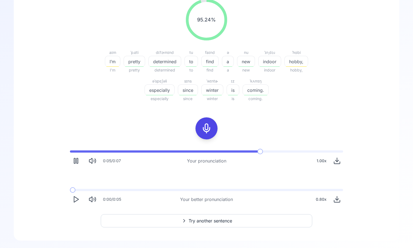
scroll to position [78, 0]
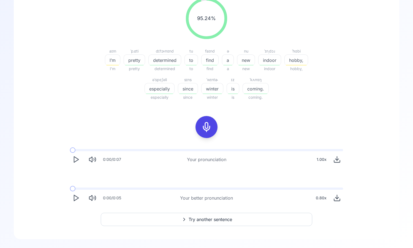
click at [77, 163] on icon "Play" at bounding box center [76, 160] width 8 height 8
click at [77, 163] on icon "Pause" at bounding box center [76, 160] width 8 height 8
click at [70, 151] on span at bounding box center [70, 150] width 0 height 2
click at [81, 161] on button "Play" at bounding box center [76, 159] width 12 height 12
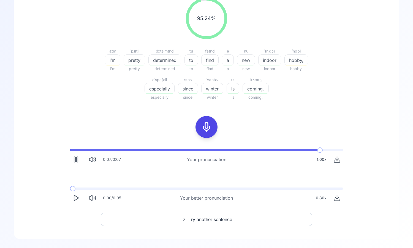
click at [76, 202] on button "Play" at bounding box center [76, 198] width 12 height 12
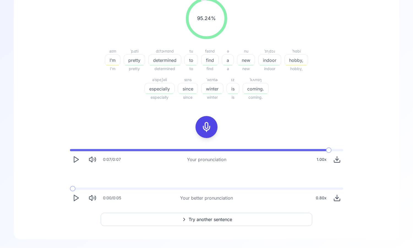
click at [325, 198] on div "0.80 x" at bounding box center [320, 198] width 15 height 11
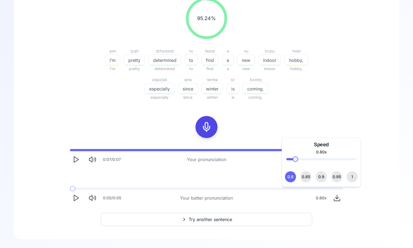
click at [354, 176] on button "1" at bounding box center [351, 176] width 11 height 11
click at [77, 201] on icon "Play" at bounding box center [76, 198] width 8 height 8
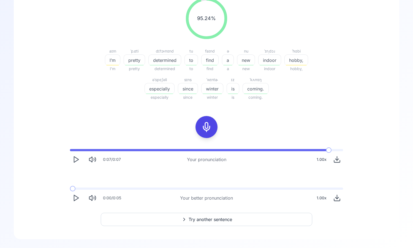
click at [77, 201] on icon "Play" at bounding box center [76, 198] width 8 height 8
click at [76, 194] on icon "Play" at bounding box center [76, 198] width 8 height 8
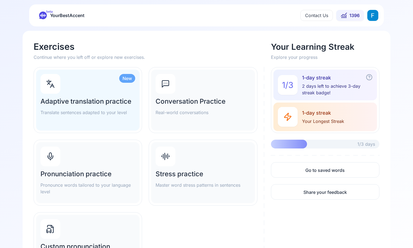
click at [371, 17] on html "beta YourBestAccent Contact Us 1396 Exercises Continue where you left off or ex…" at bounding box center [206, 124] width 413 height 248
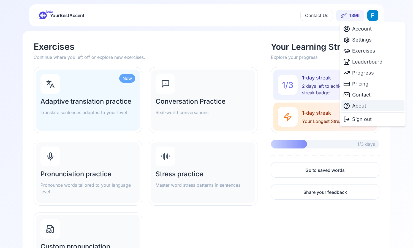
click at [352, 105] on span "About" at bounding box center [359, 106] width 14 height 8
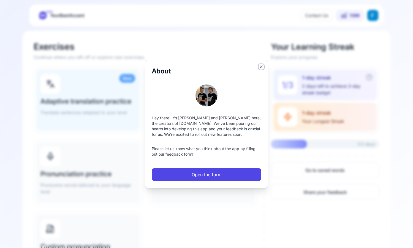
click at [259, 66] on icon "button" at bounding box center [261, 67] width 4 height 4
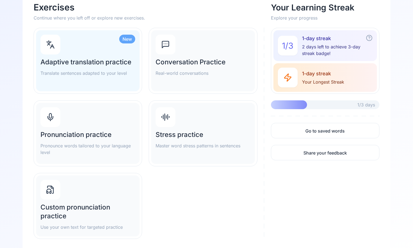
scroll to position [59, 0]
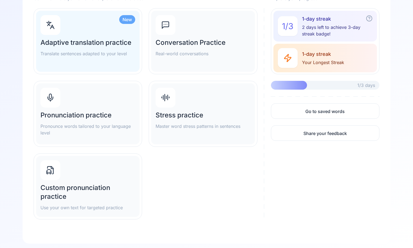
click at [116, 193] on h2 "Custom pronunciation practice" at bounding box center [87, 192] width 95 height 18
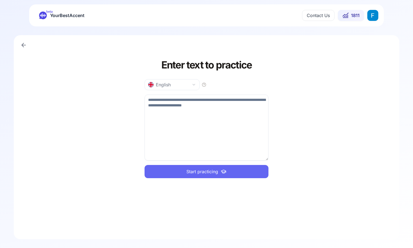
click at [205, 115] on textarea at bounding box center [206, 128] width 124 height 66
paste textarea "**********"
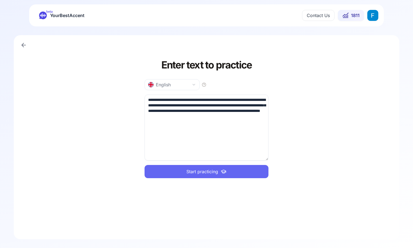
type textarea "**********"
click at [217, 169] on span "Start practicing" at bounding box center [202, 171] width 32 height 7
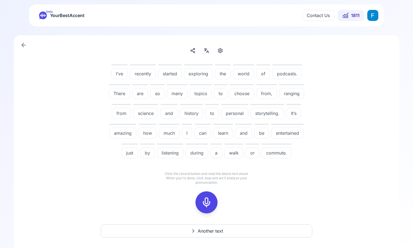
scroll to position [12, 0]
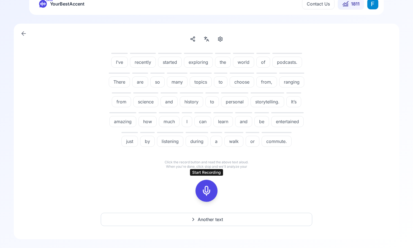
click at [212, 194] on div at bounding box center [206, 191] width 13 height 22
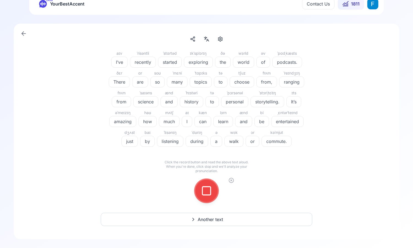
click at [208, 190] on icon at bounding box center [206, 190] width 11 height 11
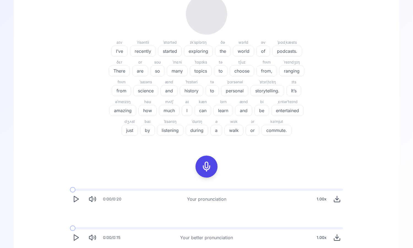
scroll to position [112, 0]
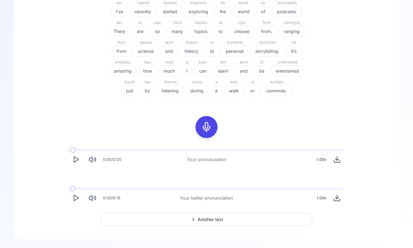
click at [75, 199] on icon "Play" at bounding box center [76, 198] width 8 height 8
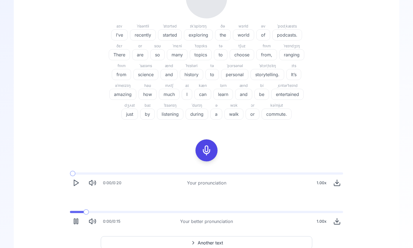
scroll to position [87, 0]
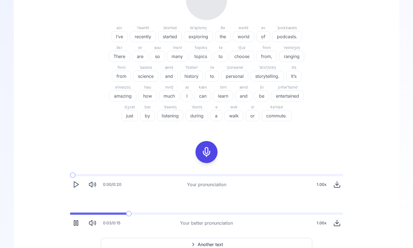
click at [75, 221] on rect "Pause" at bounding box center [74, 223] width 1 height 5
click at [75, 187] on polygon "Play" at bounding box center [76, 185] width 4 height 6
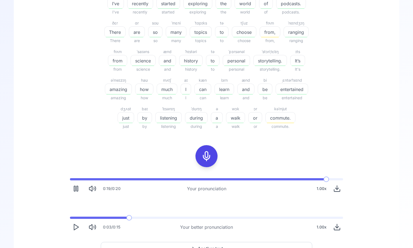
scroll to position [131, 0]
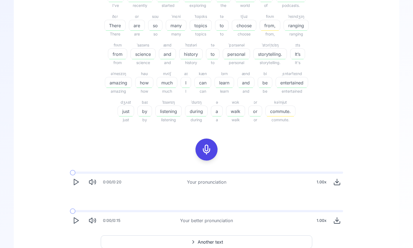
click at [70, 212] on span at bounding box center [70, 211] width 0 height 2
click at [75, 180] on icon "Play" at bounding box center [76, 182] width 8 height 8
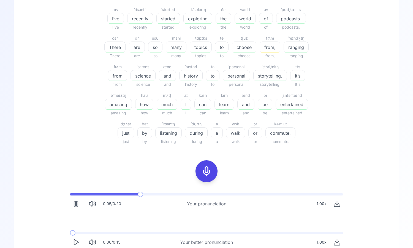
scroll to position [110, 0]
click at [77, 205] on rect "Pause" at bounding box center [76, 203] width 1 height 5
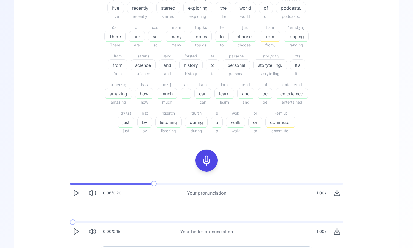
scroll to position [125, 0]
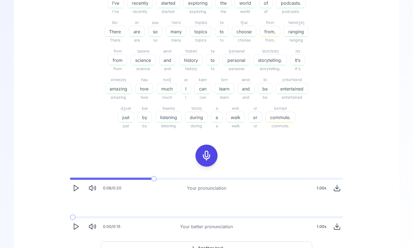
click at [76, 219] on div "0:00 / 0:15 Your better pronunciation 1.00 x" at bounding box center [206, 224] width 282 height 25
click at [76, 228] on icon "Play" at bounding box center [76, 227] width 8 height 8
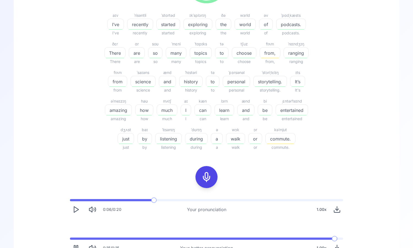
scroll to position [113, 0]
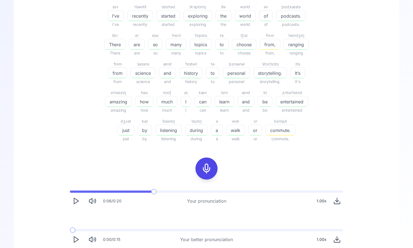
click at [75, 237] on icon "Play" at bounding box center [76, 240] width 8 height 8
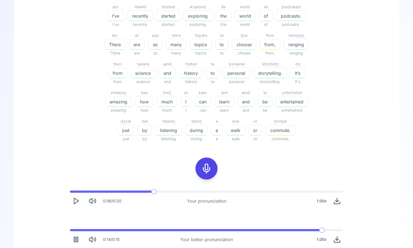
click at [76, 240] on icon "Pause" at bounding box center [76, 240] width 8 height 8
click at [76, 240] on icon "Play" at bounding box center [76, 240] width 8 height 8
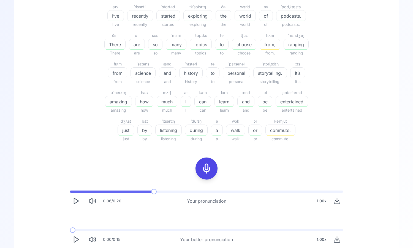
click at [76, 240] on icon "Play" at bounding box center [76, 240] width 8 height 8
click at [72, 236] on icon "Play" at bounding box center [76, 240] width 8 height 8
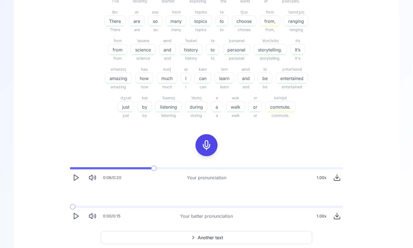
scroll to position [149, 0]
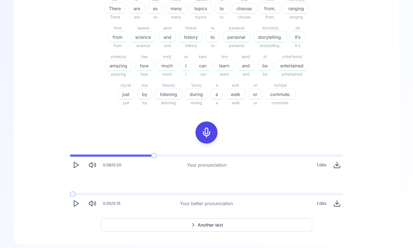
click at [338, 205] on icon "Download audio" at bounding box center [337, 204] width 8 height 8
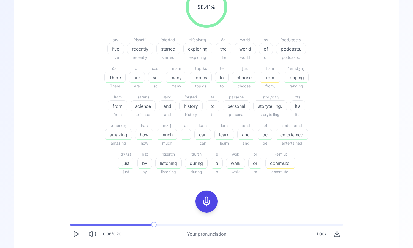
scroll to position [154, 0]
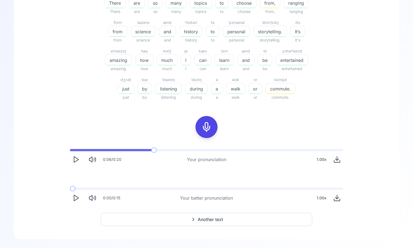
click at [222, 222] on span "Another text" at bounding box center [210, 219] width 25 height 7
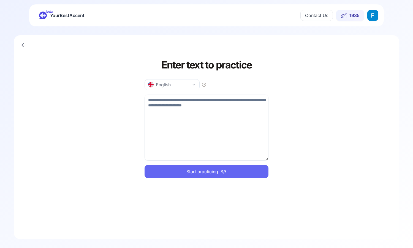
click at [209, 113] on textarea at bounding box center [206, 128] width 124 height 66
paste textarea "**********"
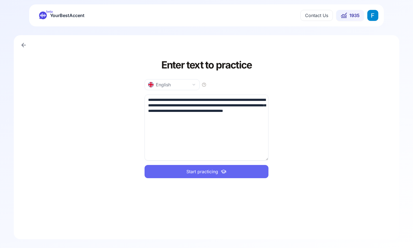
type textarea "**********"
click at [212, 173] on span "Start practicing" at bounding box center [202, 171] width 32 height 7
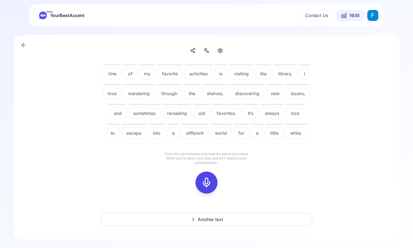
click at [204, 194] on div at bounding box center [206, 183] width 13 height 22
click at [210, 187] on rect at bounding box center [206, 183] width 8 height 8
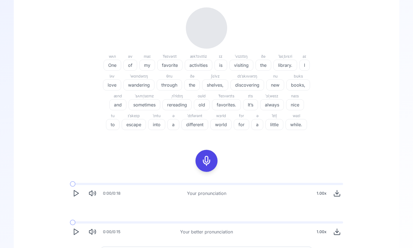
scroll to position [112, 0]
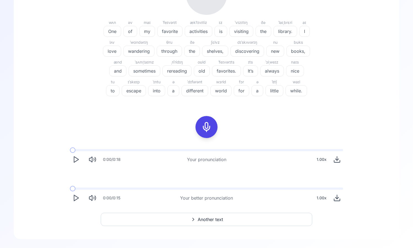
click at [74, 198] on icon "Play" at bounding box center [76, 198] width 8 height 8
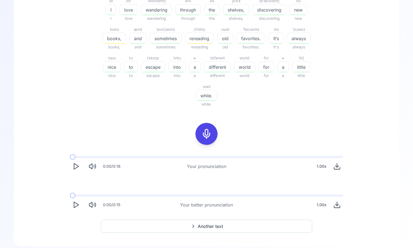
scroll to position [154, 0]
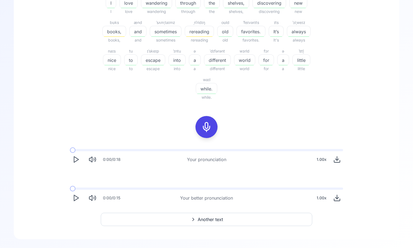
click at [80, 200] on icon "Play" at bounding box center [76, 198] width 8 height 8
click at [210, 218] on span "Another text" at bounding box center [210, 219] width 25 height 7
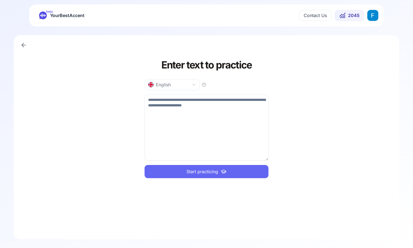
click at [205, 139] on textarea at bounding box center [206, 128] width 124 height 66
paste textarea "**********"
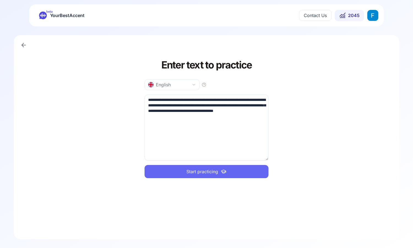
type textarea "**********"
click at [209, 174] on span "Start practicing" at bounding box center [202, 171] width 32 height 7
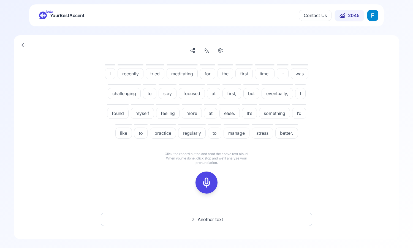
click at [205, 184] on icon at bounding box center [206, 182] width 11 height 11
click at [212, 185] on div at bounding box center [206, 183] width 13 height 22
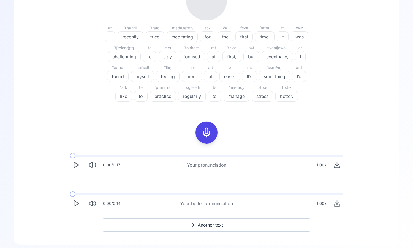
scroll to position [92, 0]
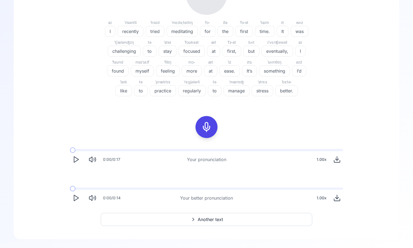
click at [76, 155] on button "Play" at bounding box center [76, 159] width 12 height 12
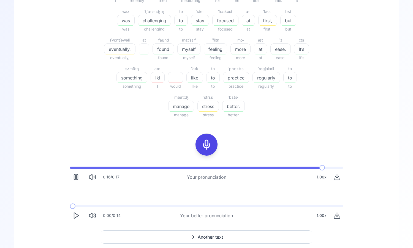
scroll to position [154, 0]
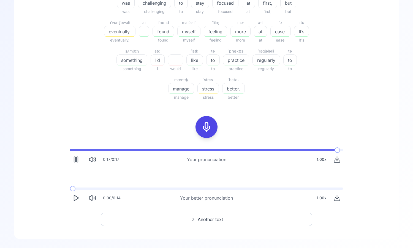
click at [75, 201] on icon "Play" at bounding box center [76, 198] width 8 height 8
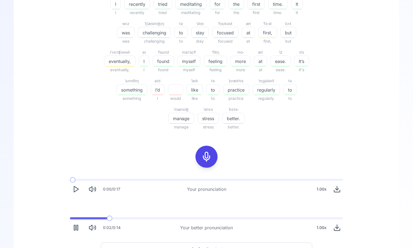
scroll to position [123, 0]
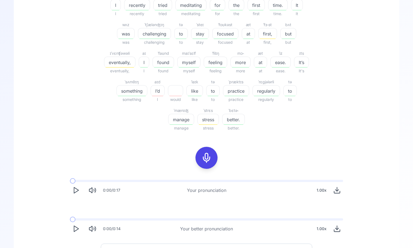
click at [77, 230] on icon "Play" at bounding box center [76, 229] width 8 height 8
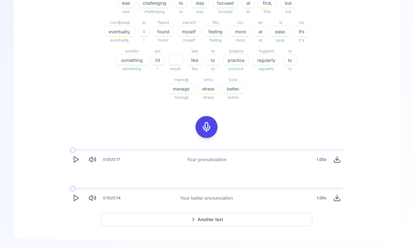
scroll to position [0, 0]
